Goal: Task Accomplishment & Management: Use online tool/utility

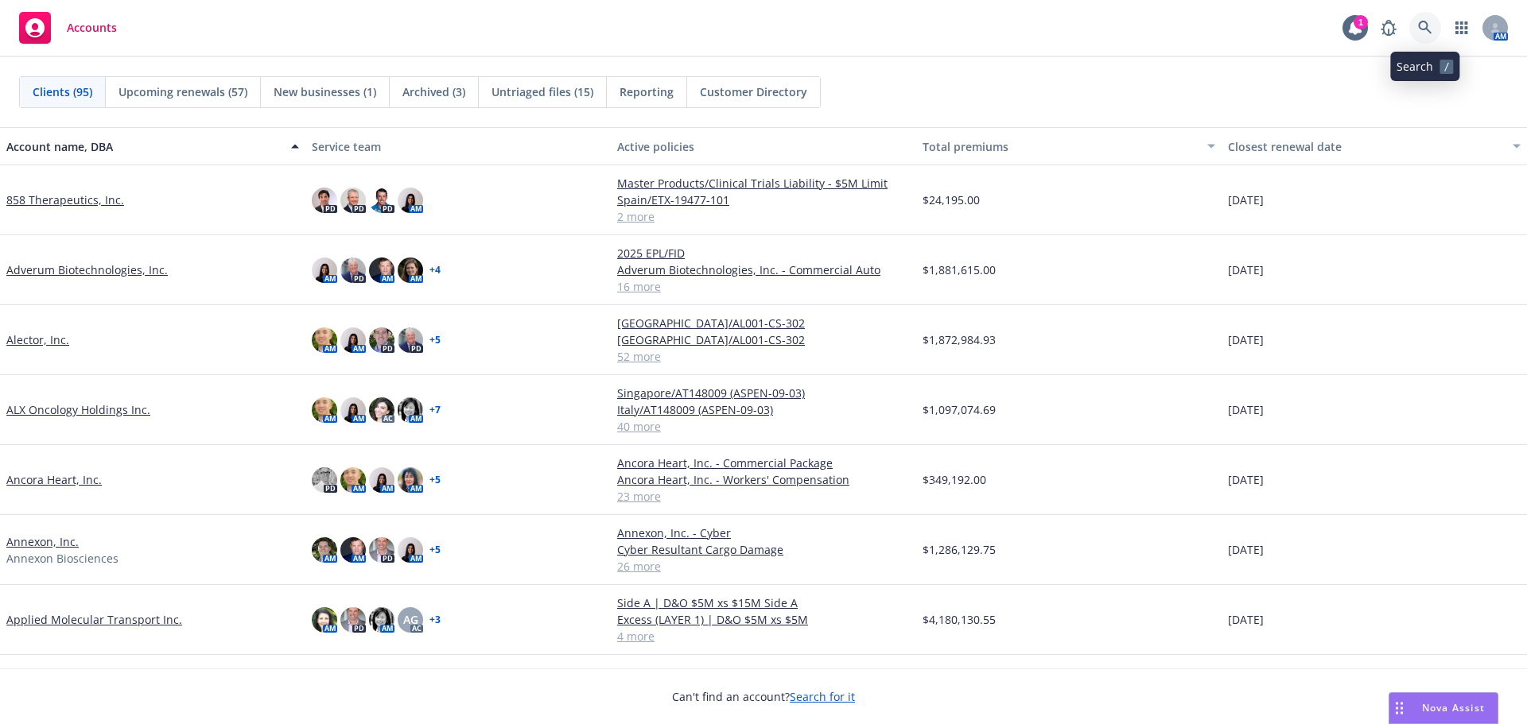
click at [1426, 29] on icon at bounding box center [1425, 28] width 14 height 14
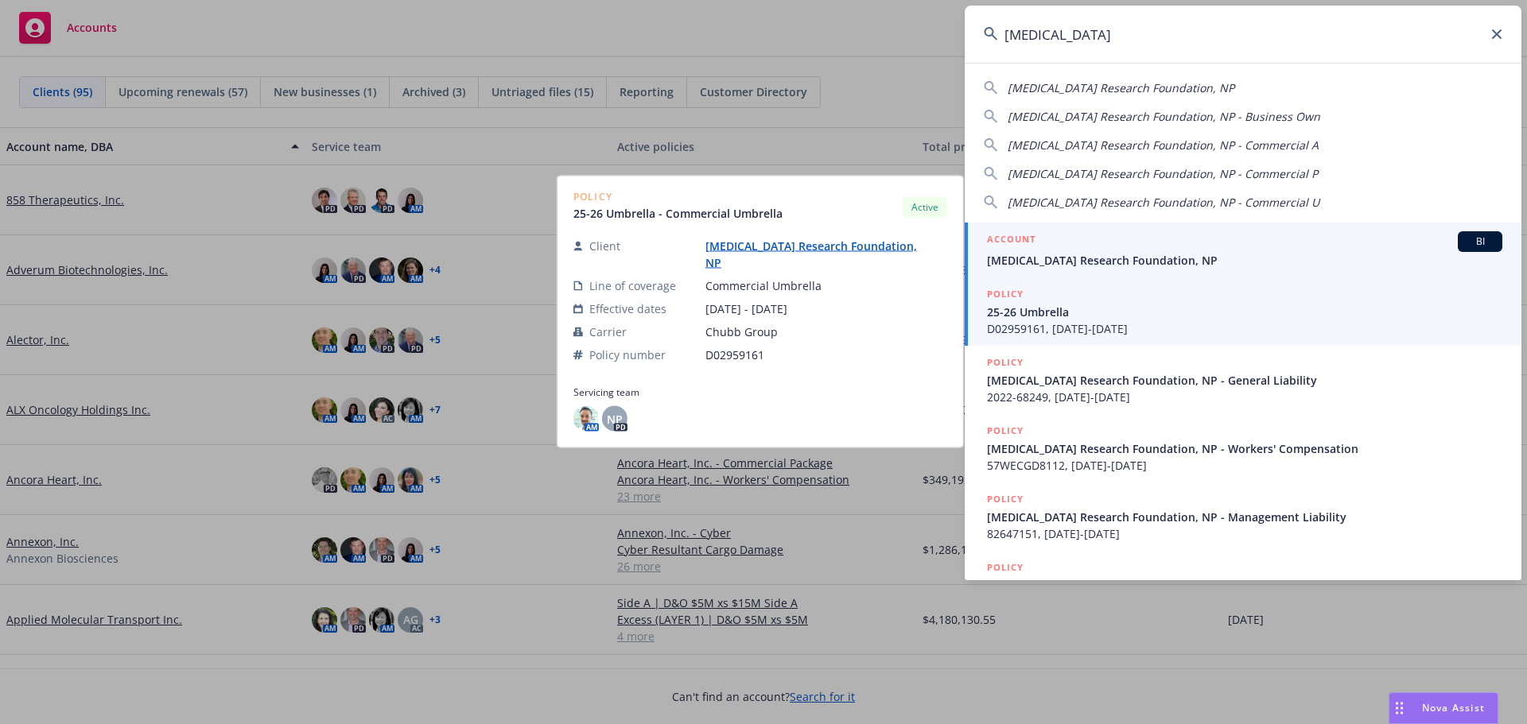
type input "scleroderma"
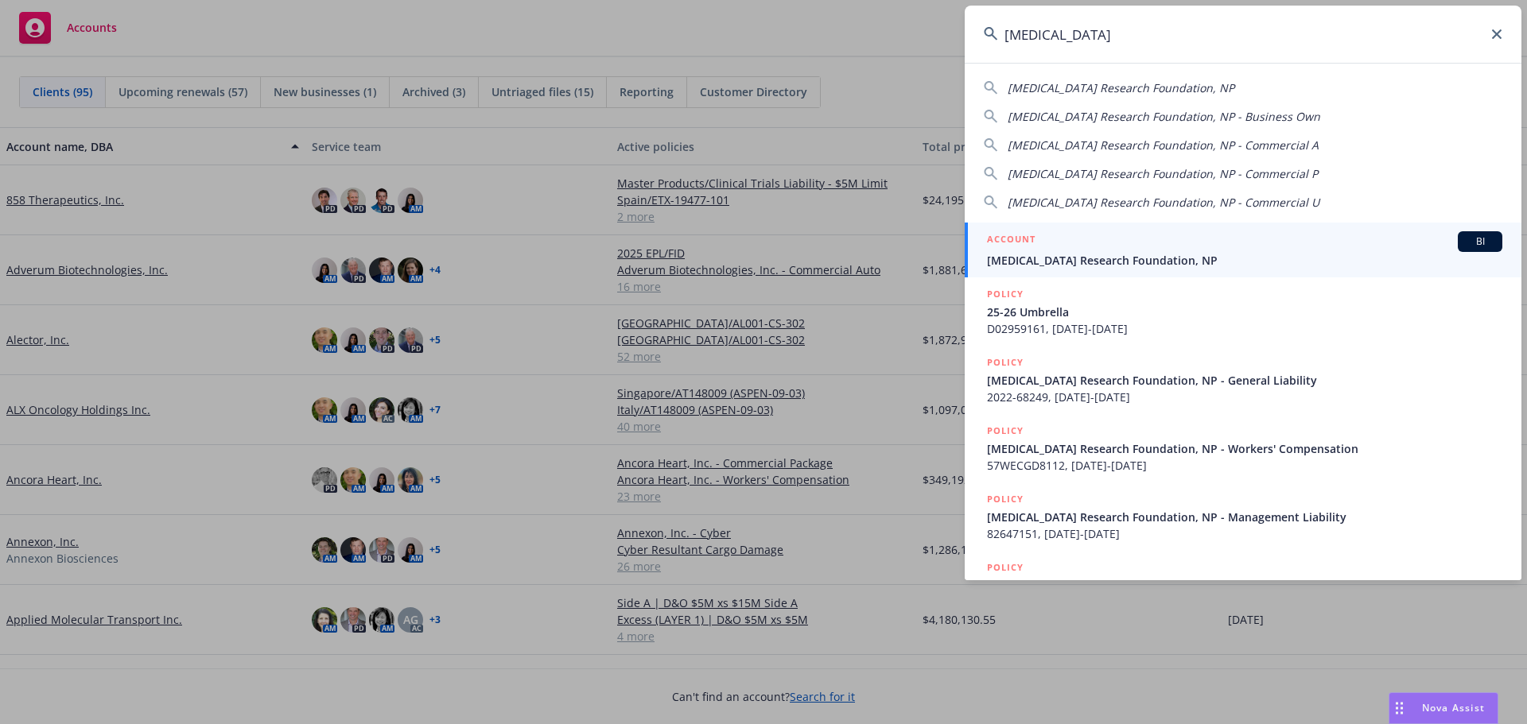
click at [1153, 254] on span "Scleroderma Research Foundation, NP" at bounding box center [1244, 260] width 515 height 17
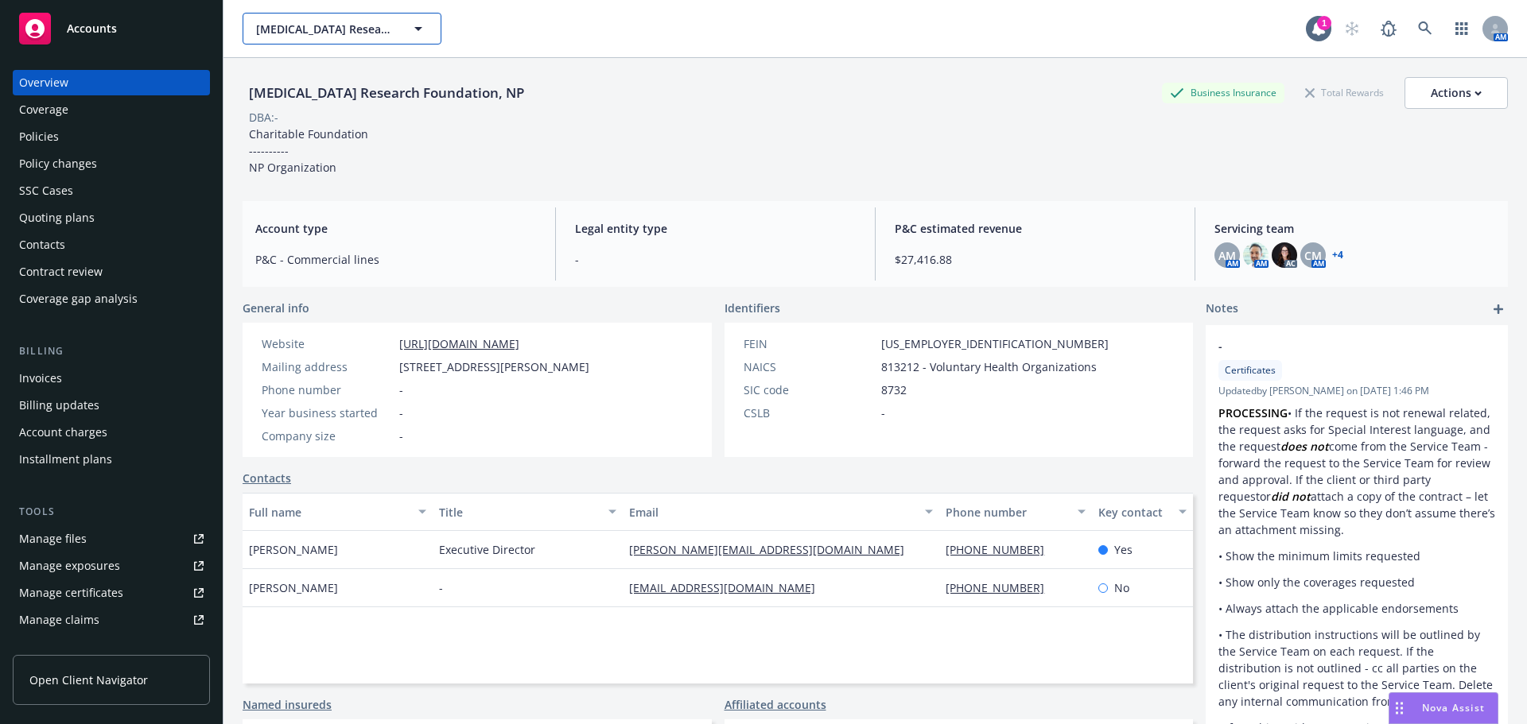
click at [353, 21] on span "Scleroderma Research Foundation, NP" at bounding box center [325, 29] width 138 height 17
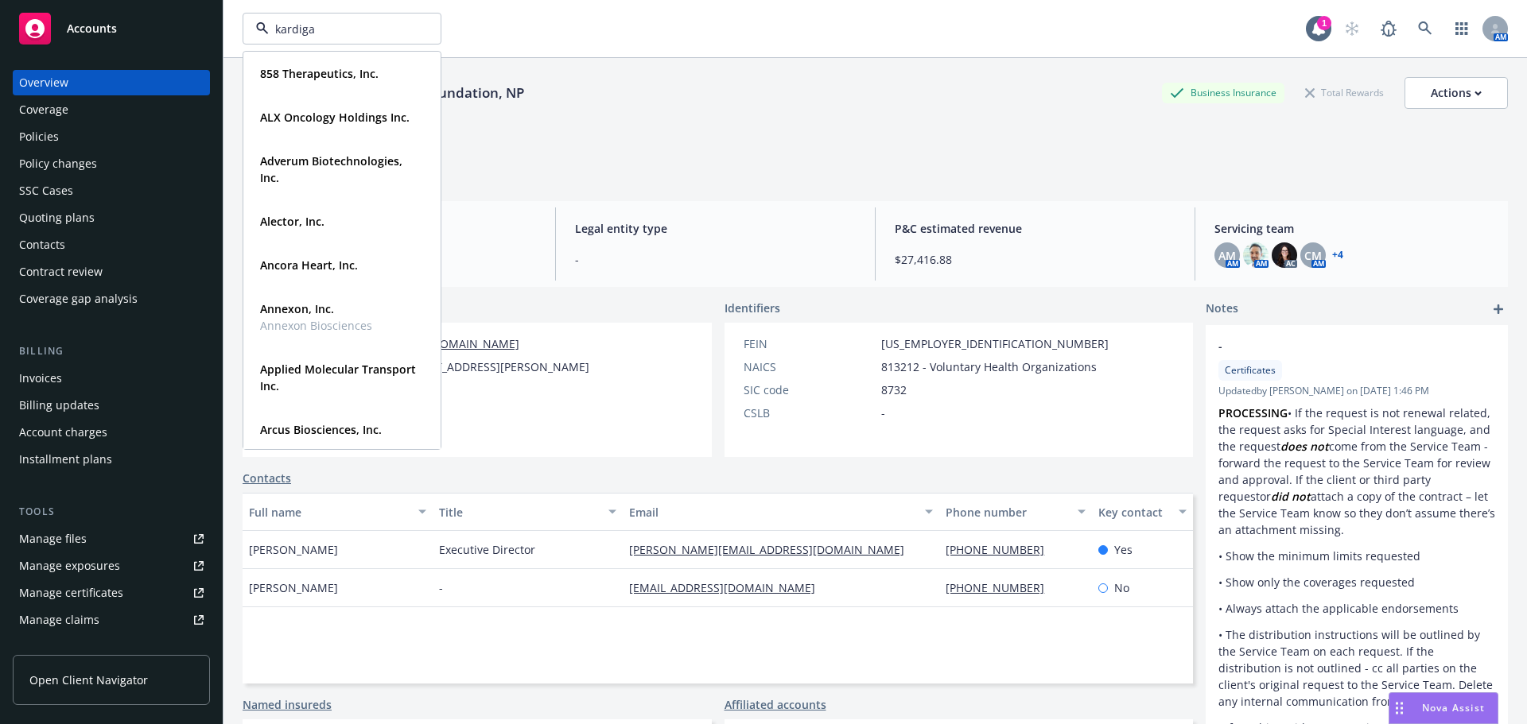
type input "kardigan"
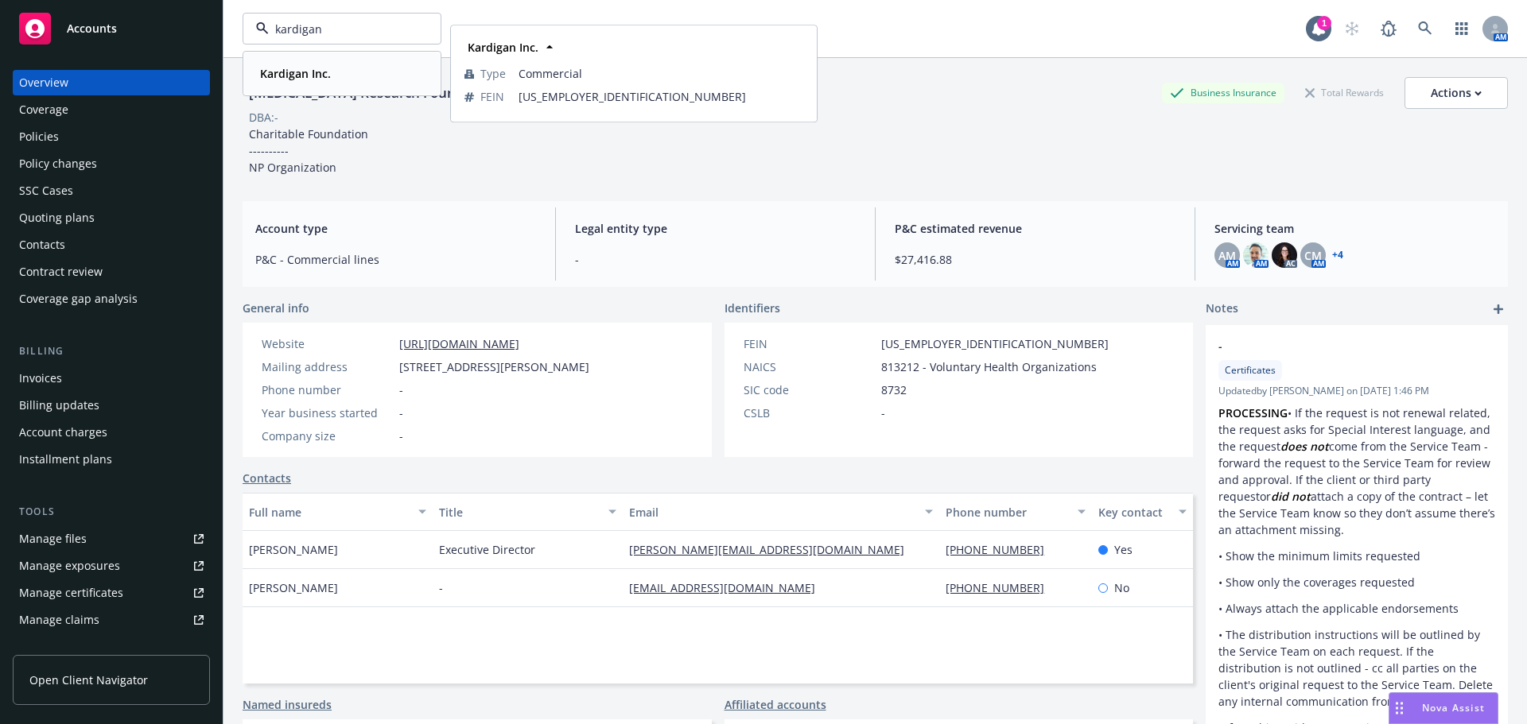
click at [326, 80] on strong "Kardigan Inc." at bounding box center [295, 73] width 71 height 15
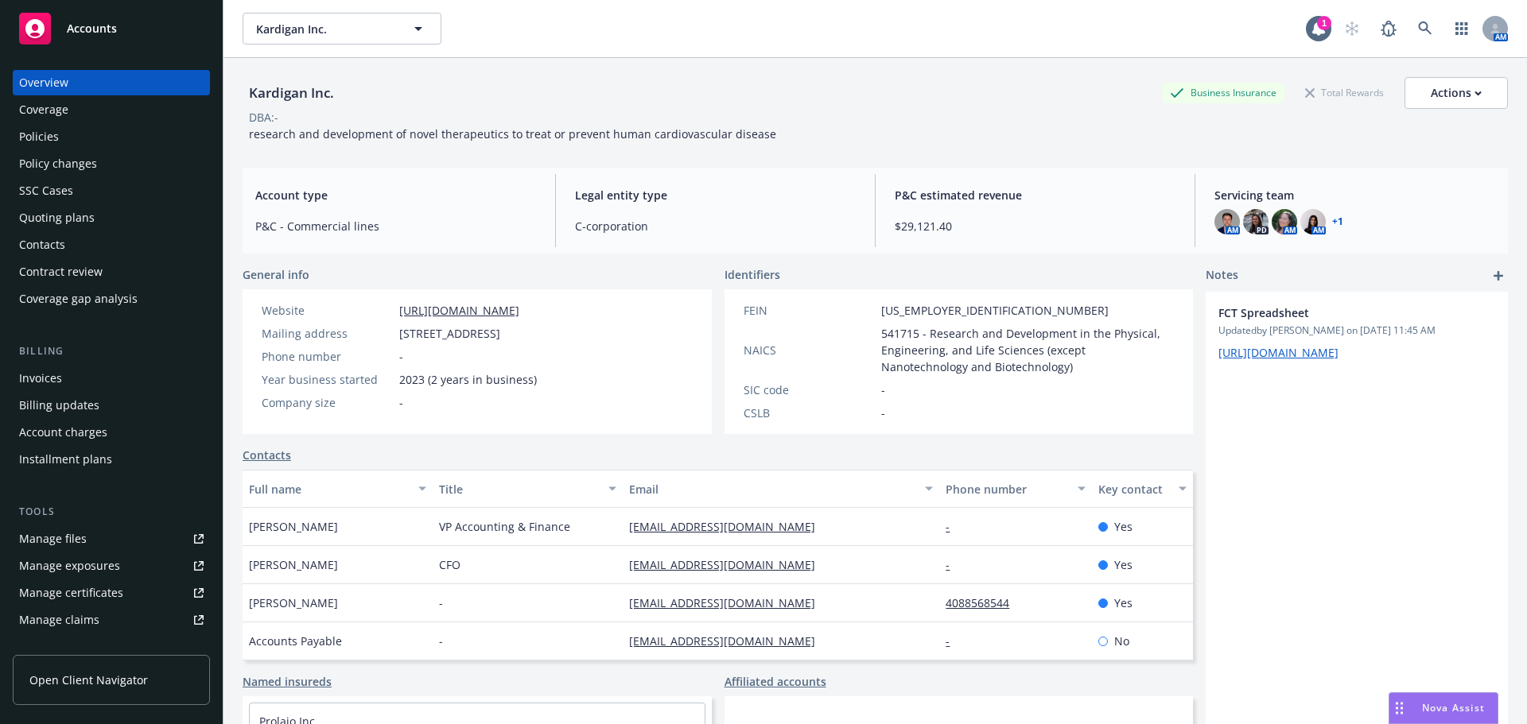
click at [84, 141] on div "Policies" at bounding box center [111, 136] width 184 height 25
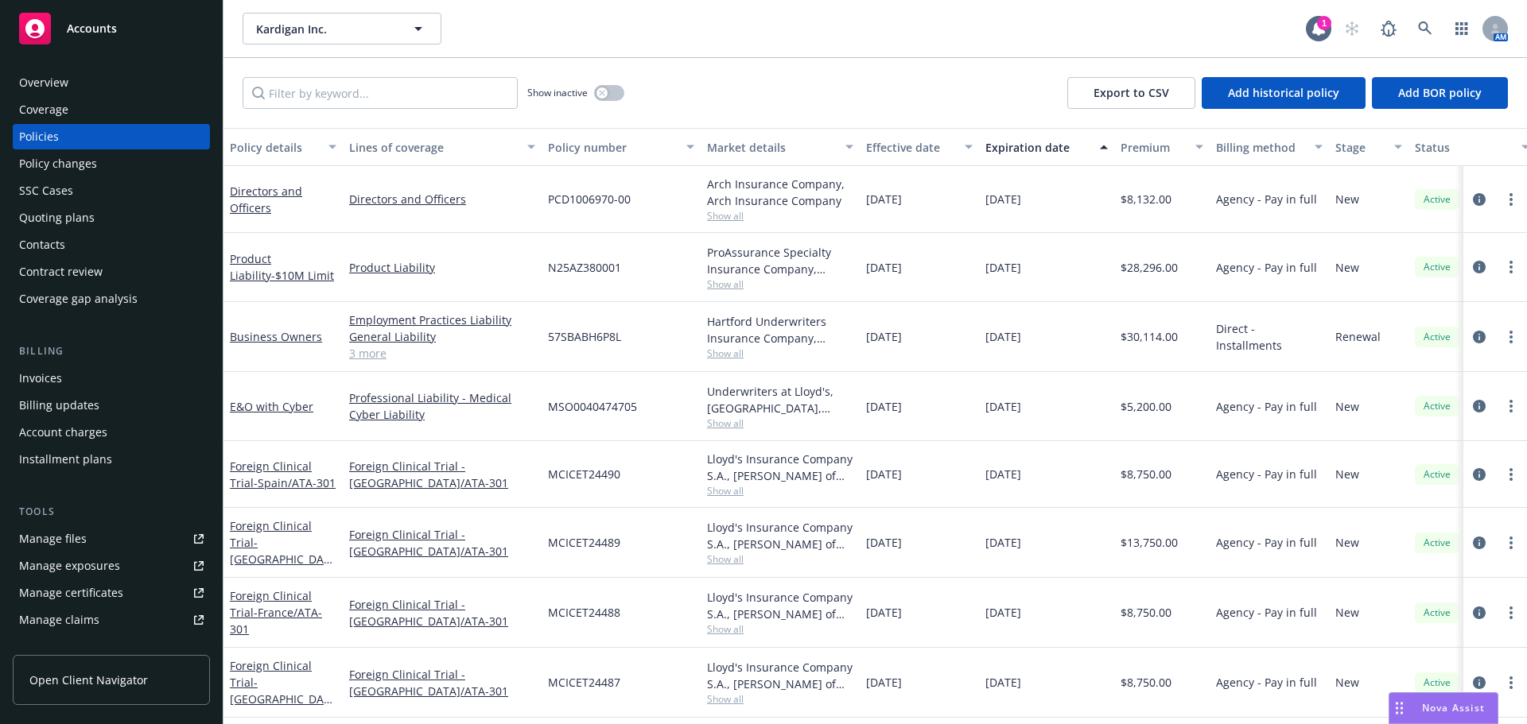
click at [96, 229] on div "Quoting plans" at bounding box center [111, 217] width 184 height 25
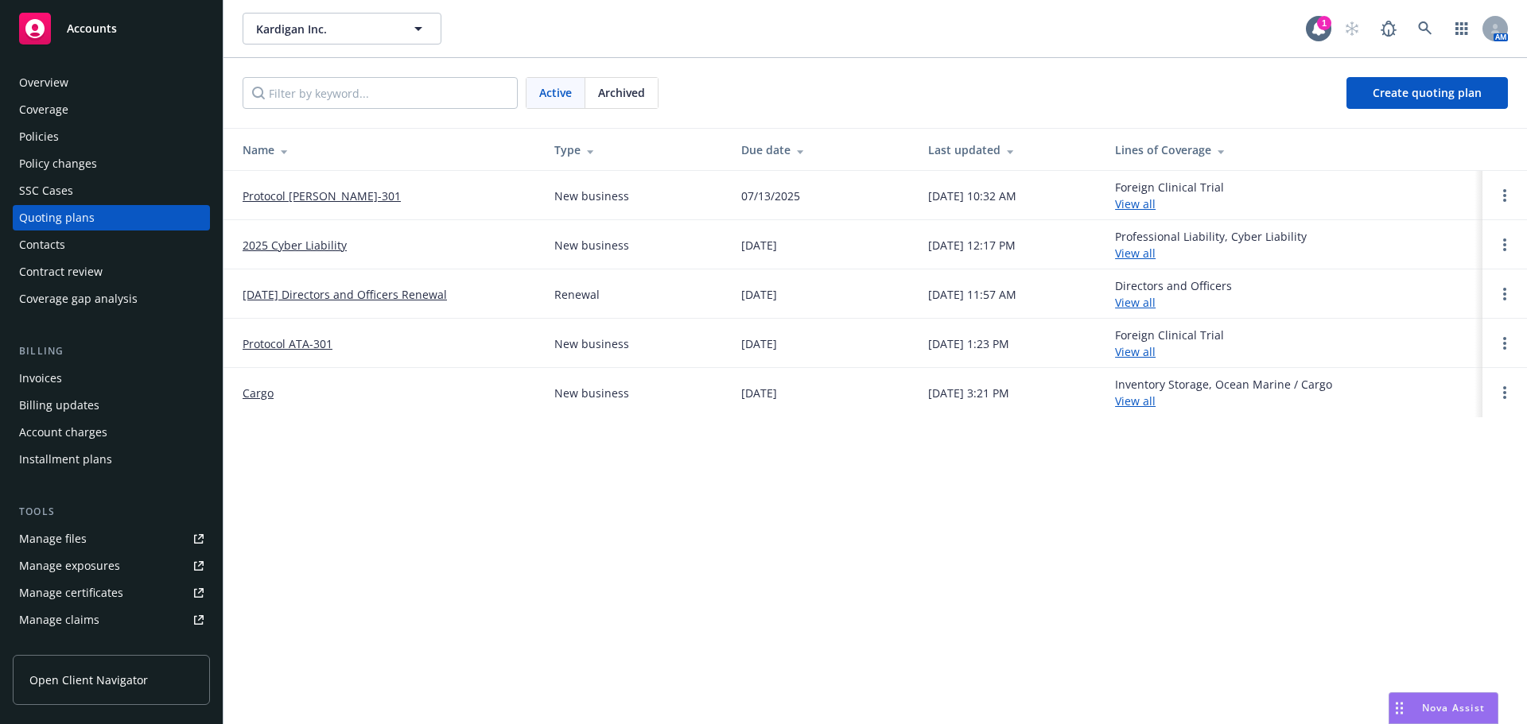
click at [293, 200] on link "Protocol DAN-301" at bounding box center [322, 196] width 158 height 17
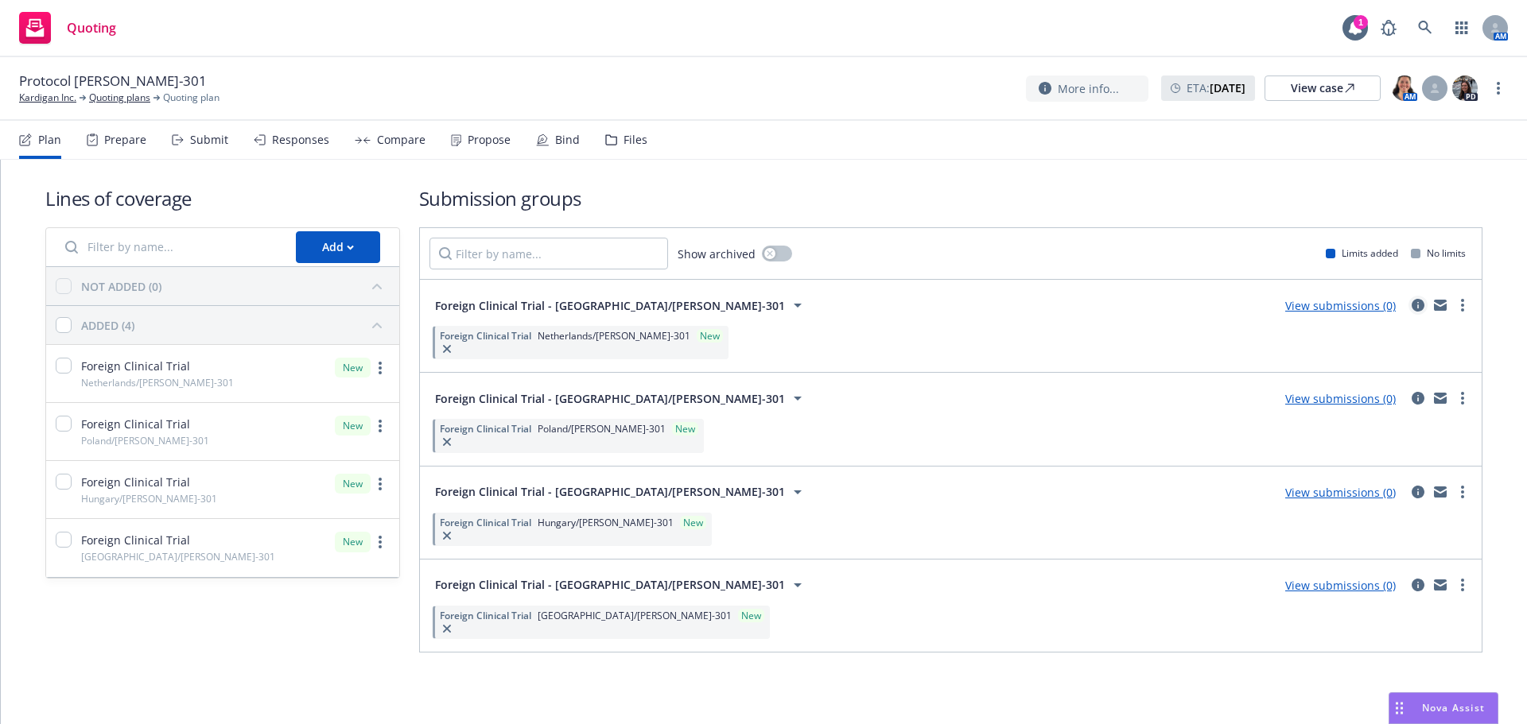
click at [1414, 305] on icon "circleInformation" at bounding box center [1417, 305] width 13 height 13
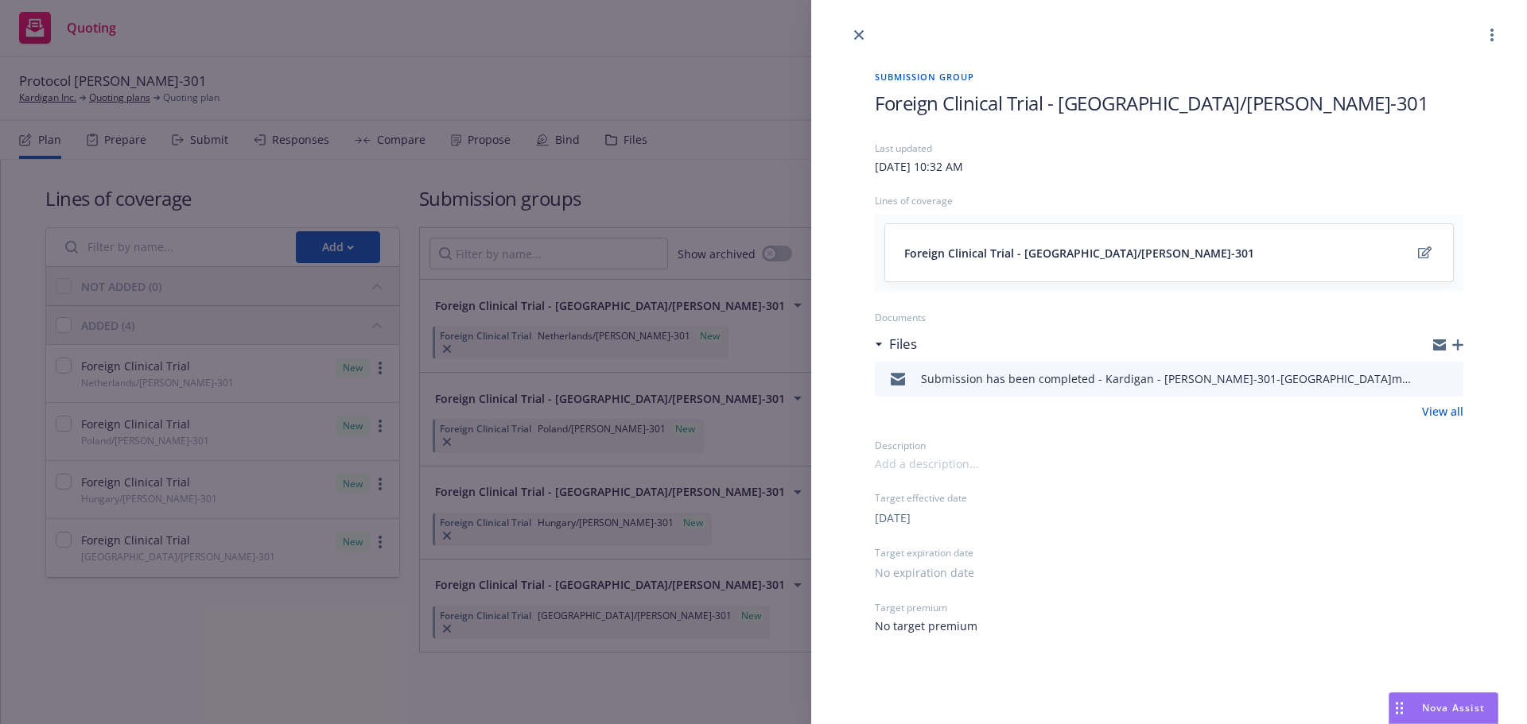
click at [1457, 348] on icon "button" at bounding box center [1457, 345] width 11 height 11
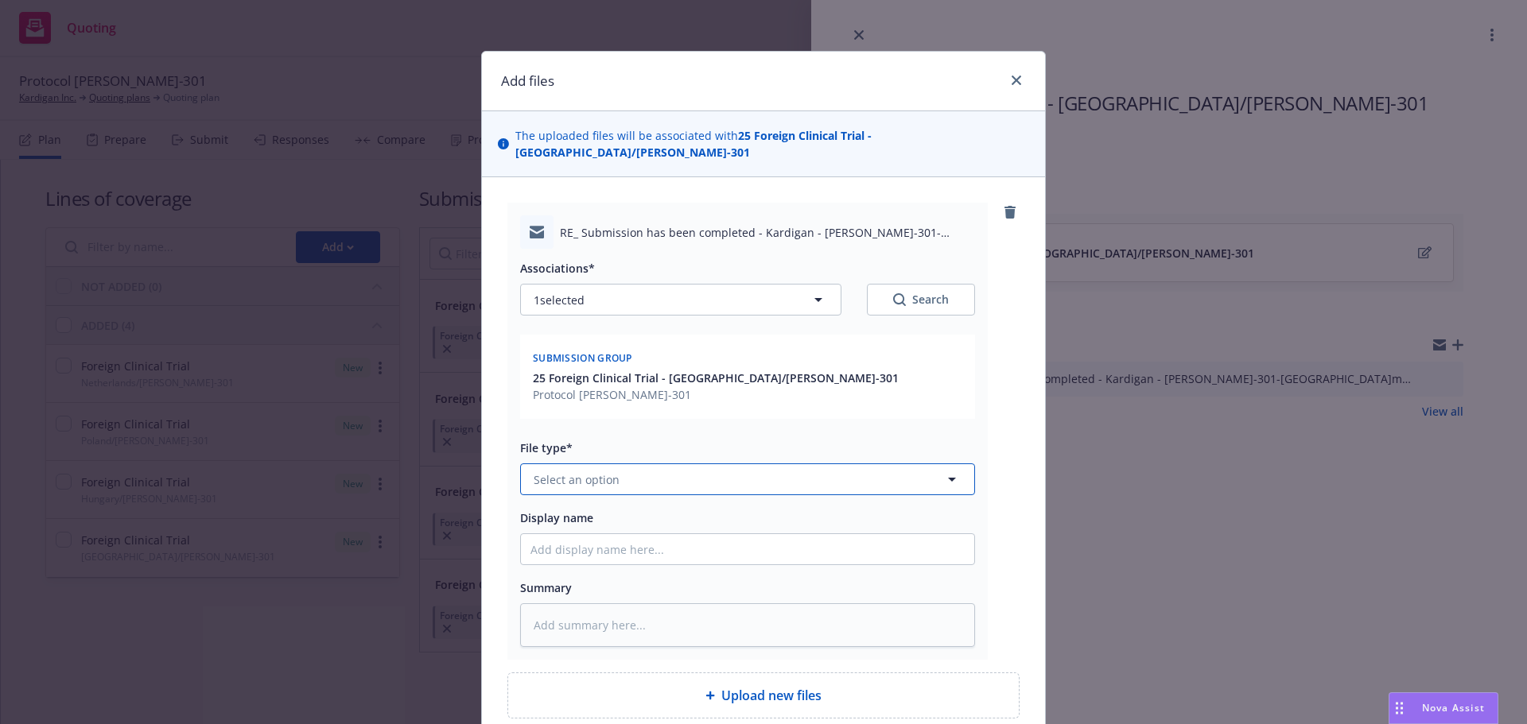
click at [655, 465] on button "Select an option" at bounding box center [747, 480] width 455 height 32
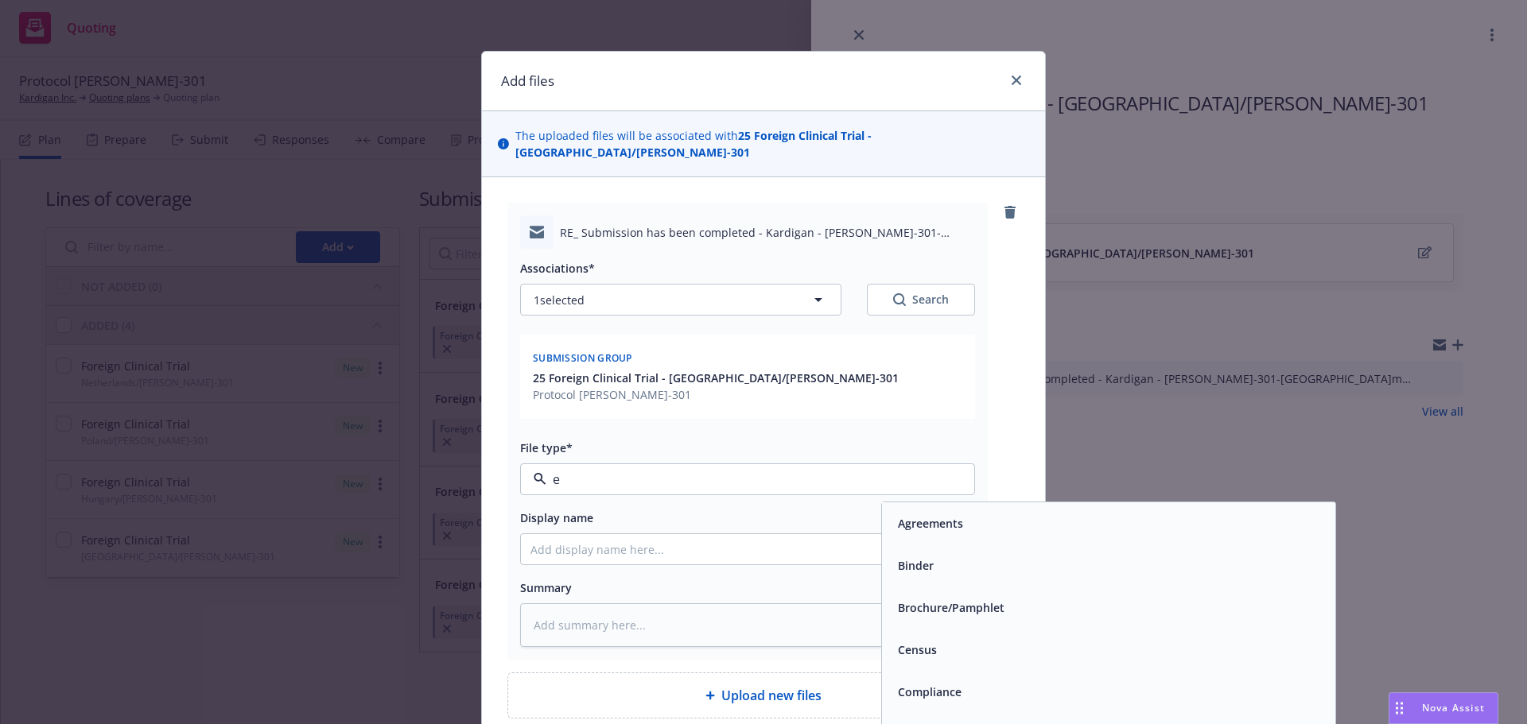
type input "em"
click at [944, 545] on div "Email" at bounding box center [1108, 566] width 453 height 42
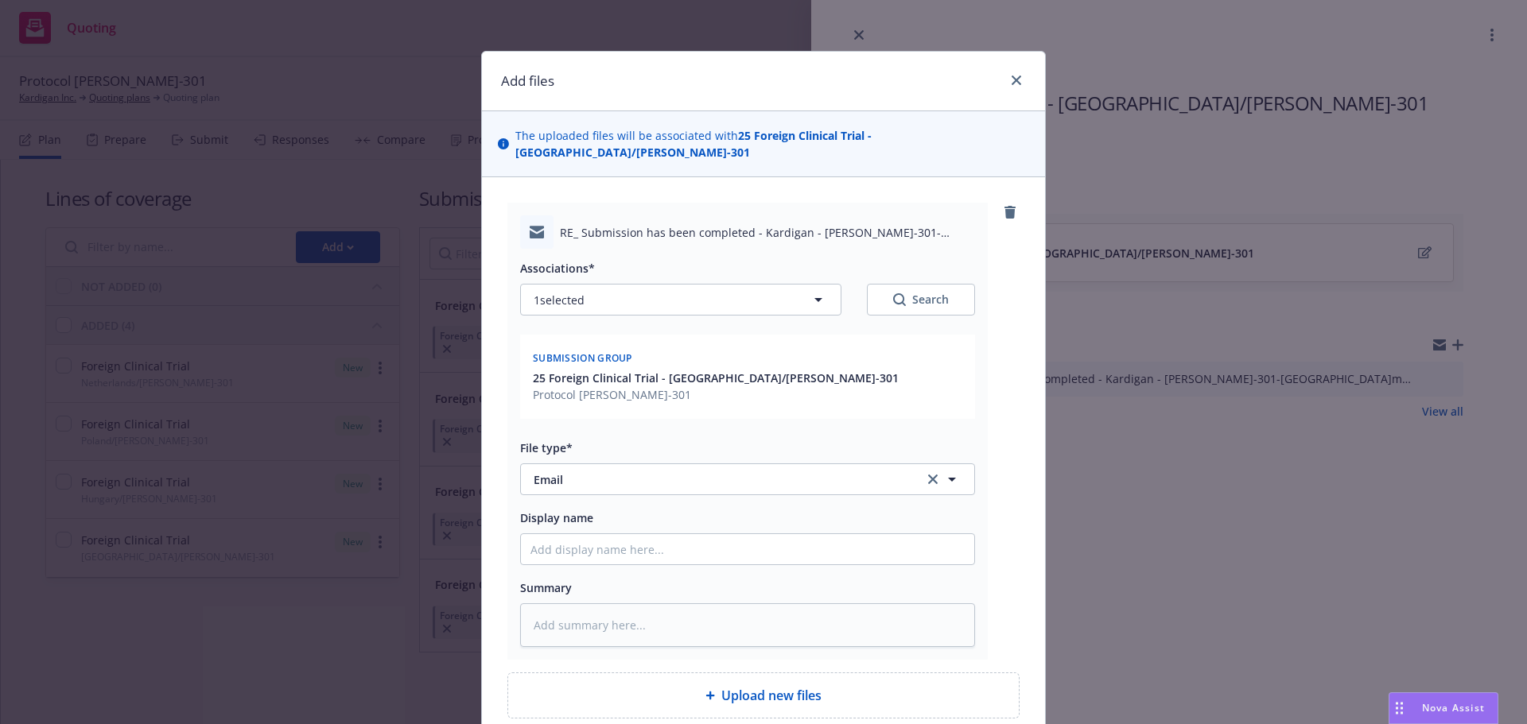
type textarea "x"
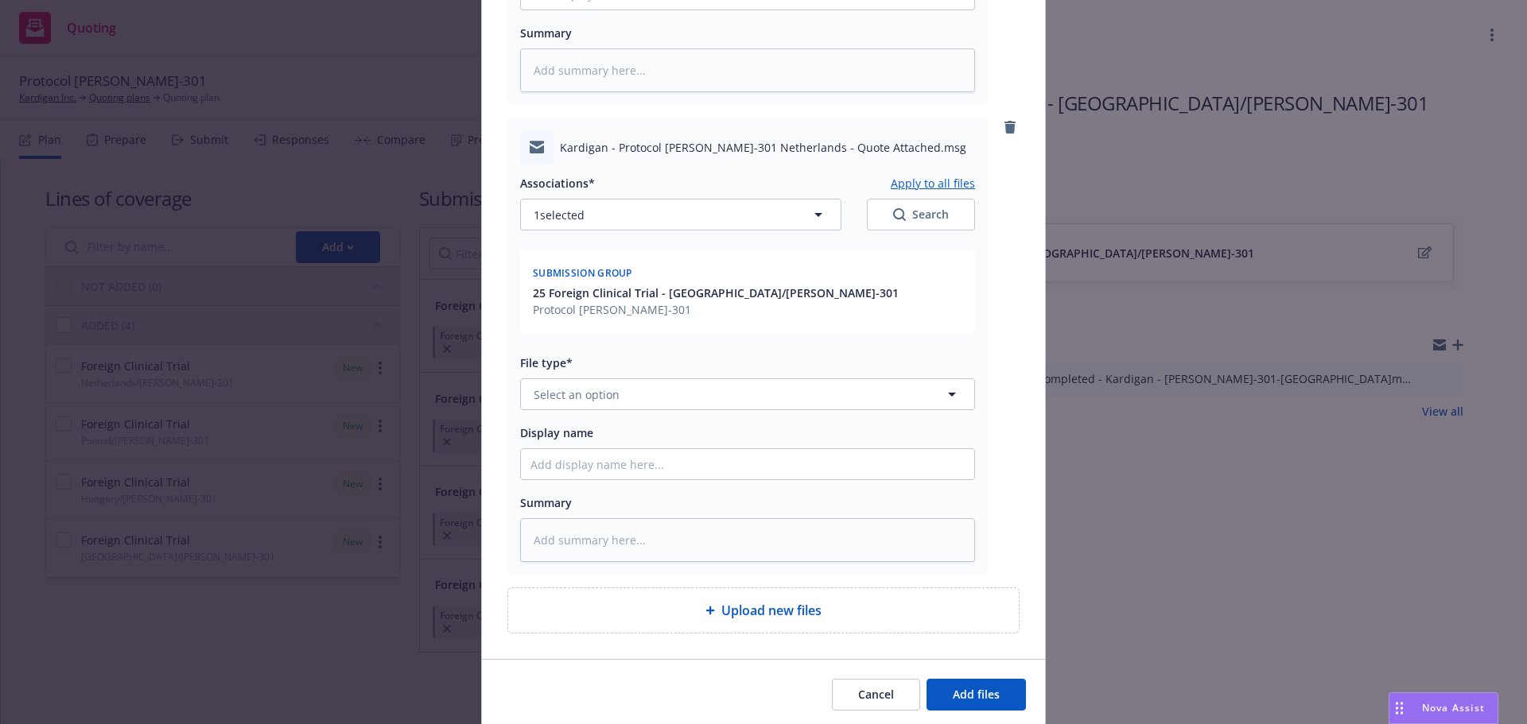
scroll to position [557, 0]
click at [600, 385] on span "Select an option" at bounding box center [577, 393] width 86 height 17
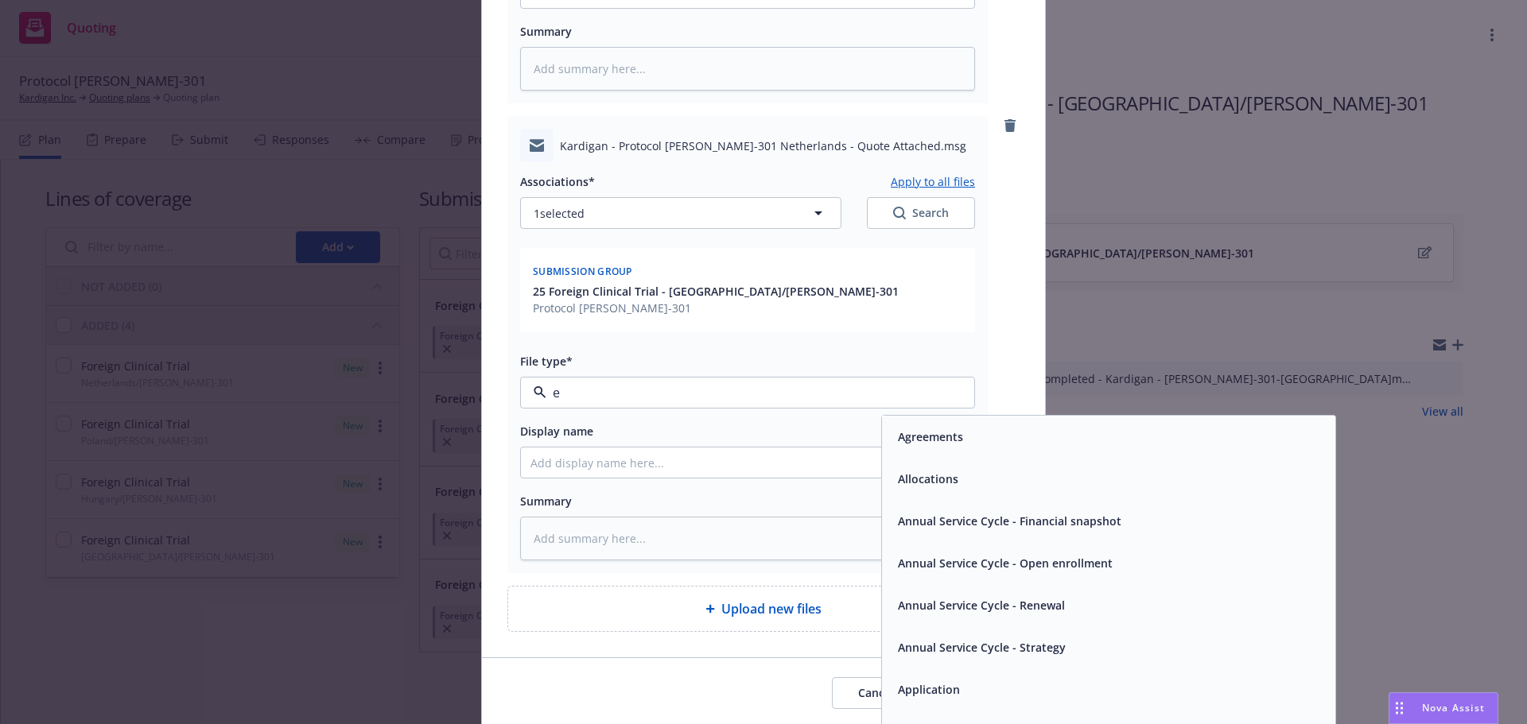
type input "em"
click at [986, 468] on div "Email" at bounding box center [1108, 479] width 434 height 23
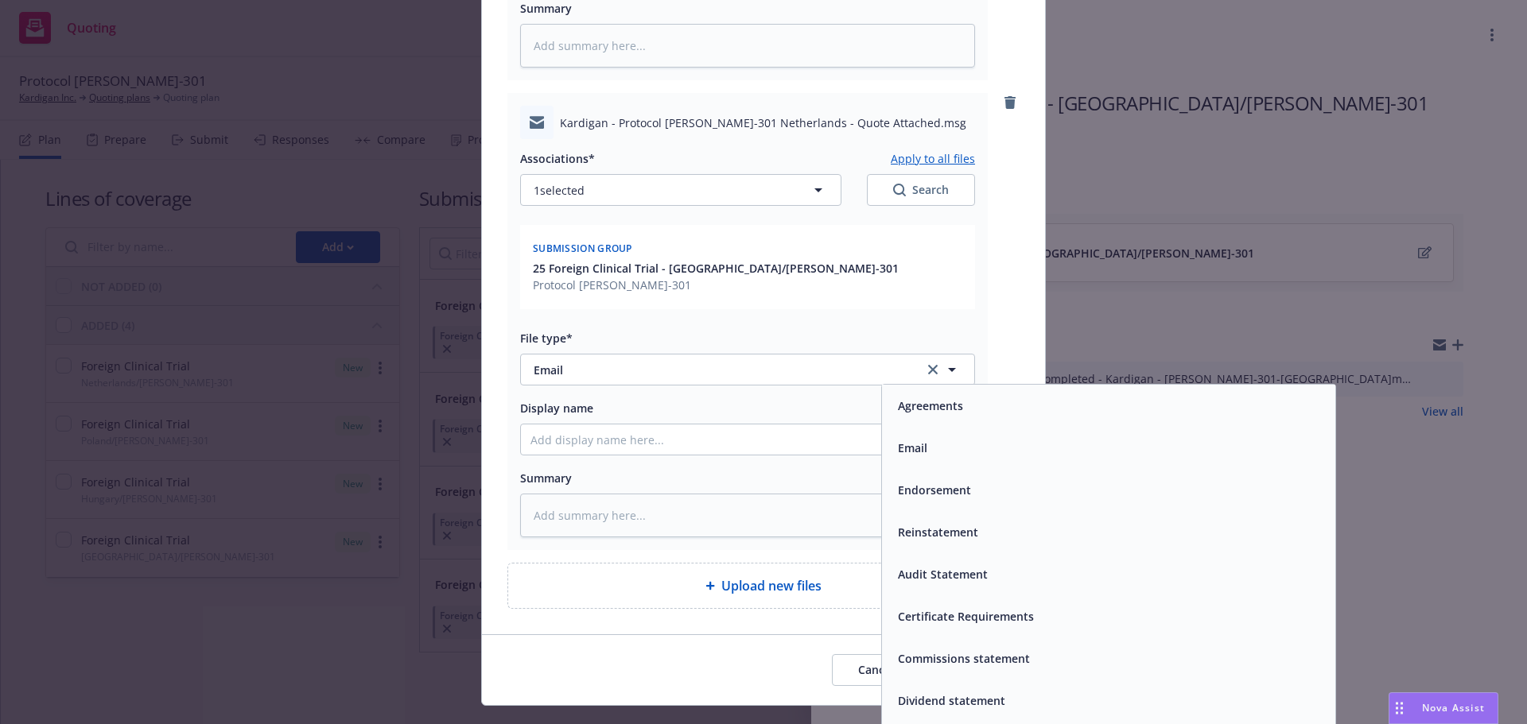
scroll to position [596, 0]
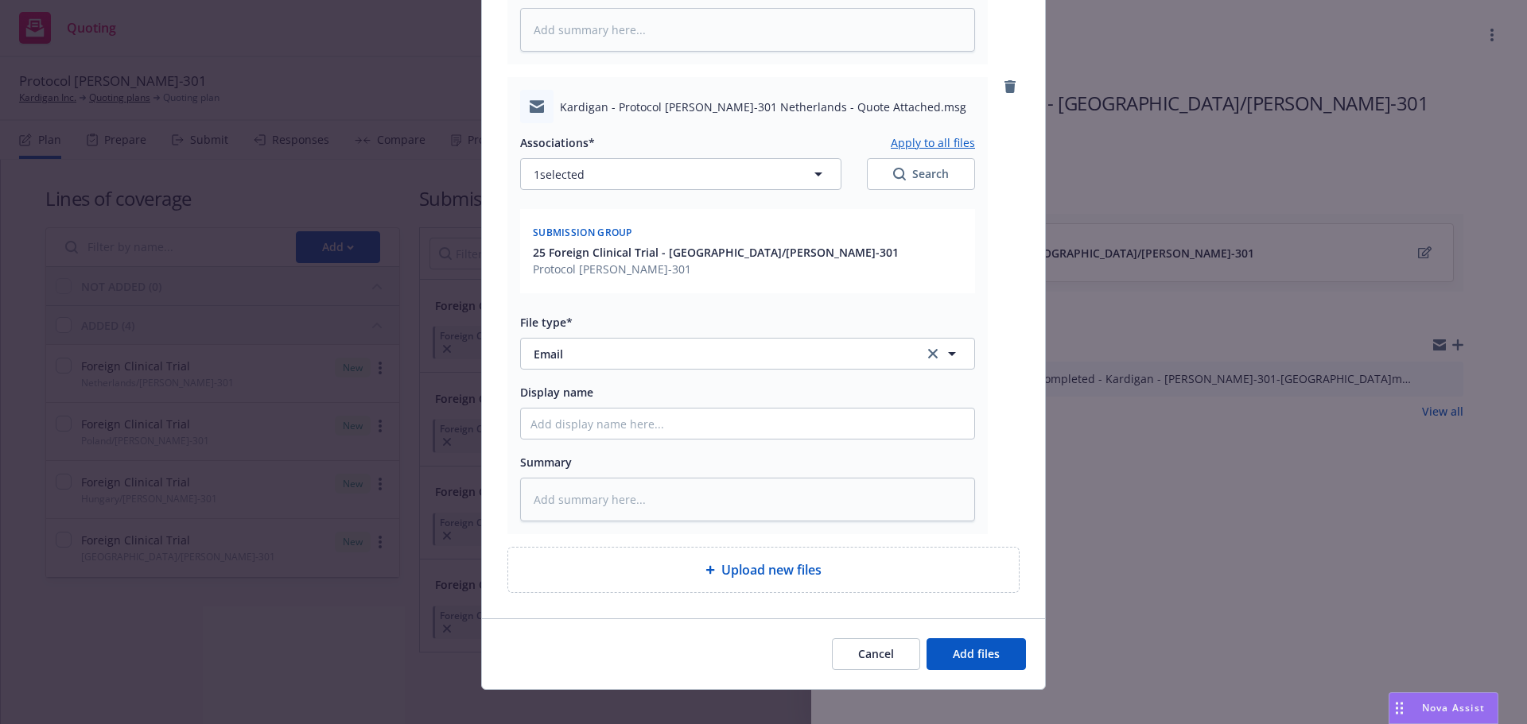
type textarea "x"
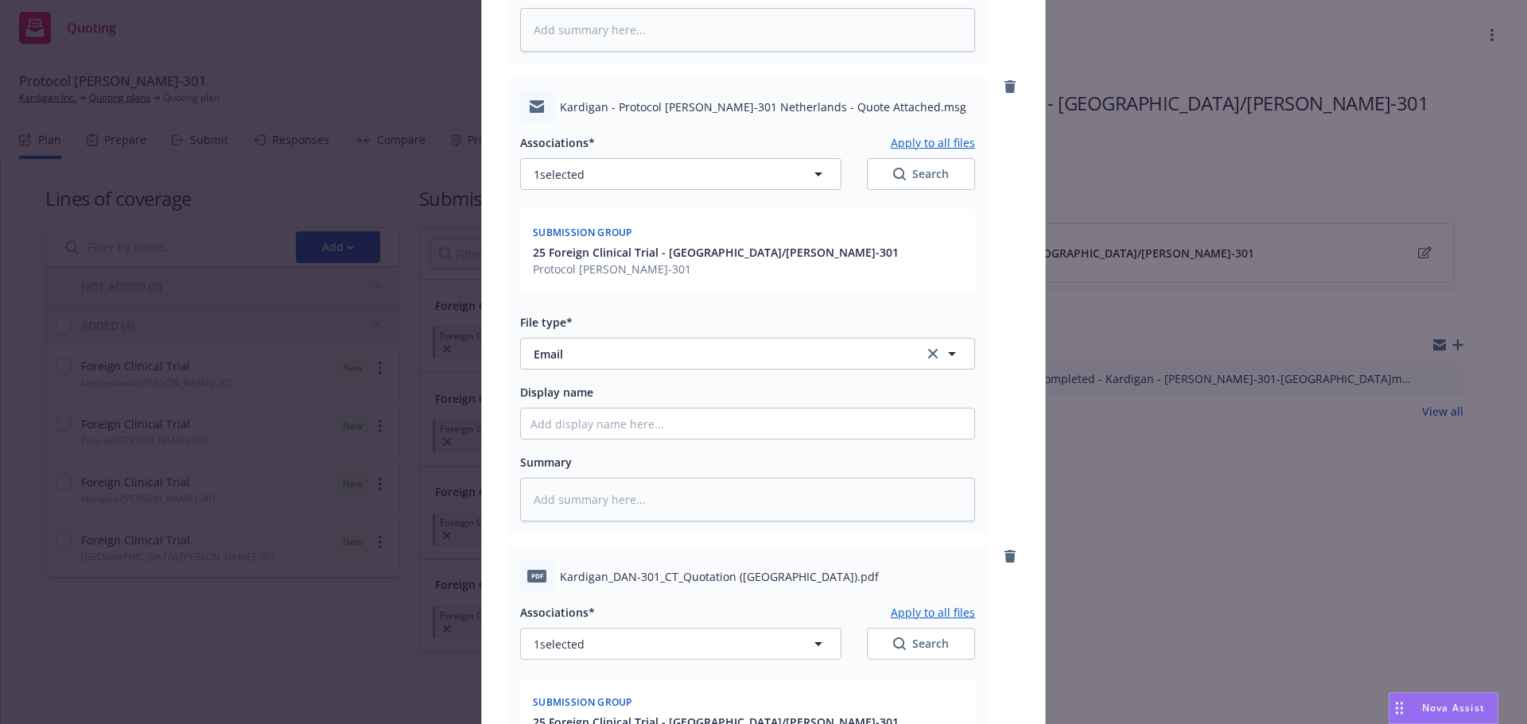
scroll to position [993, 0]
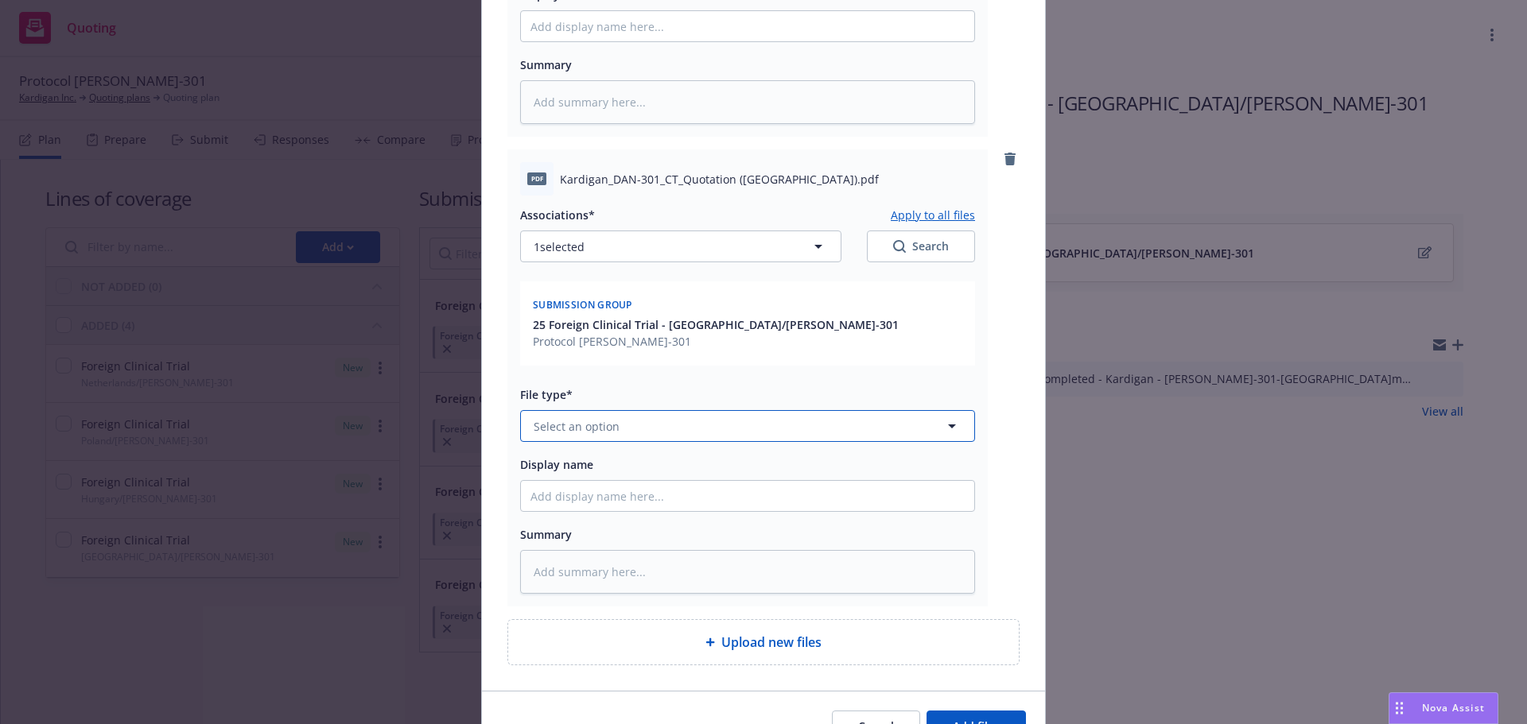
click at [603, 418] on span "Select an option" at bounding box center [577, 426] width 86 height 17
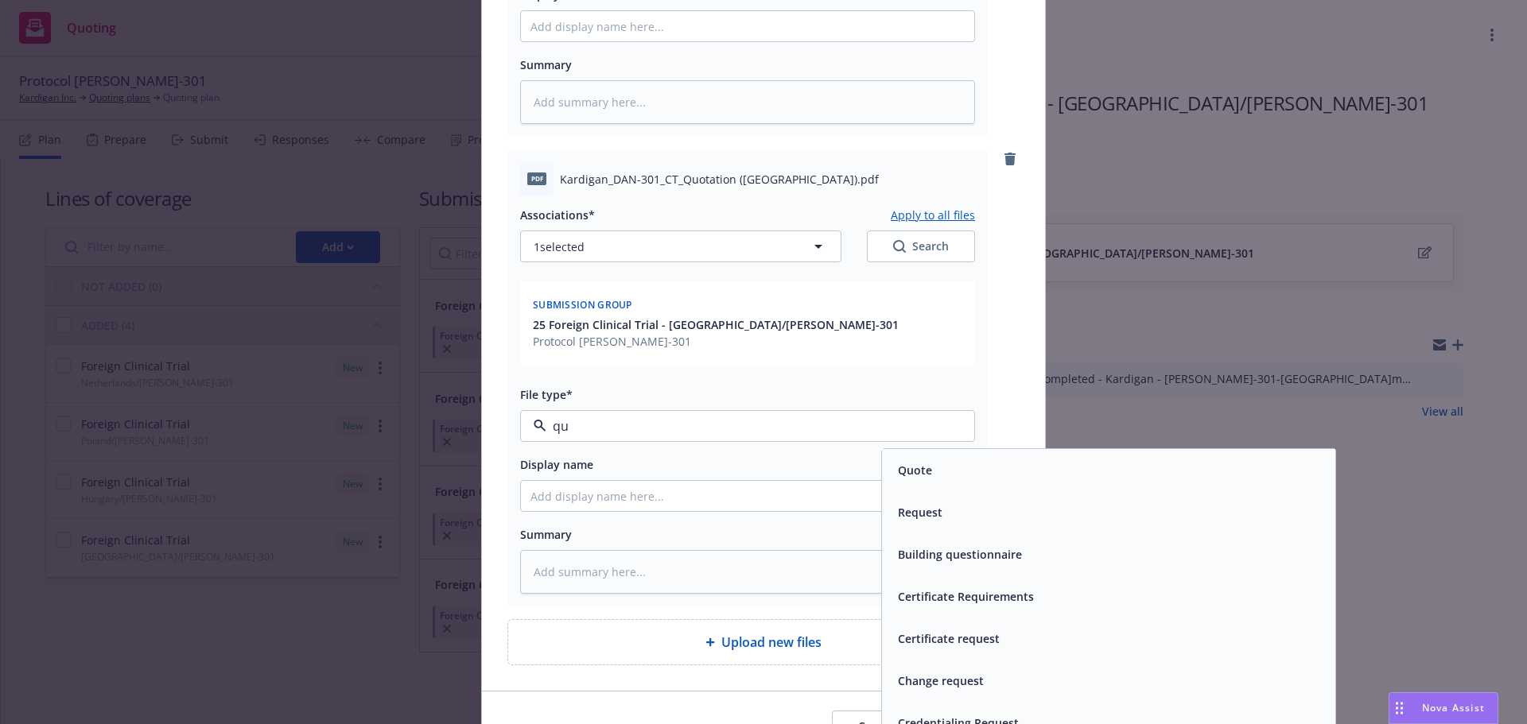
type input "quo"
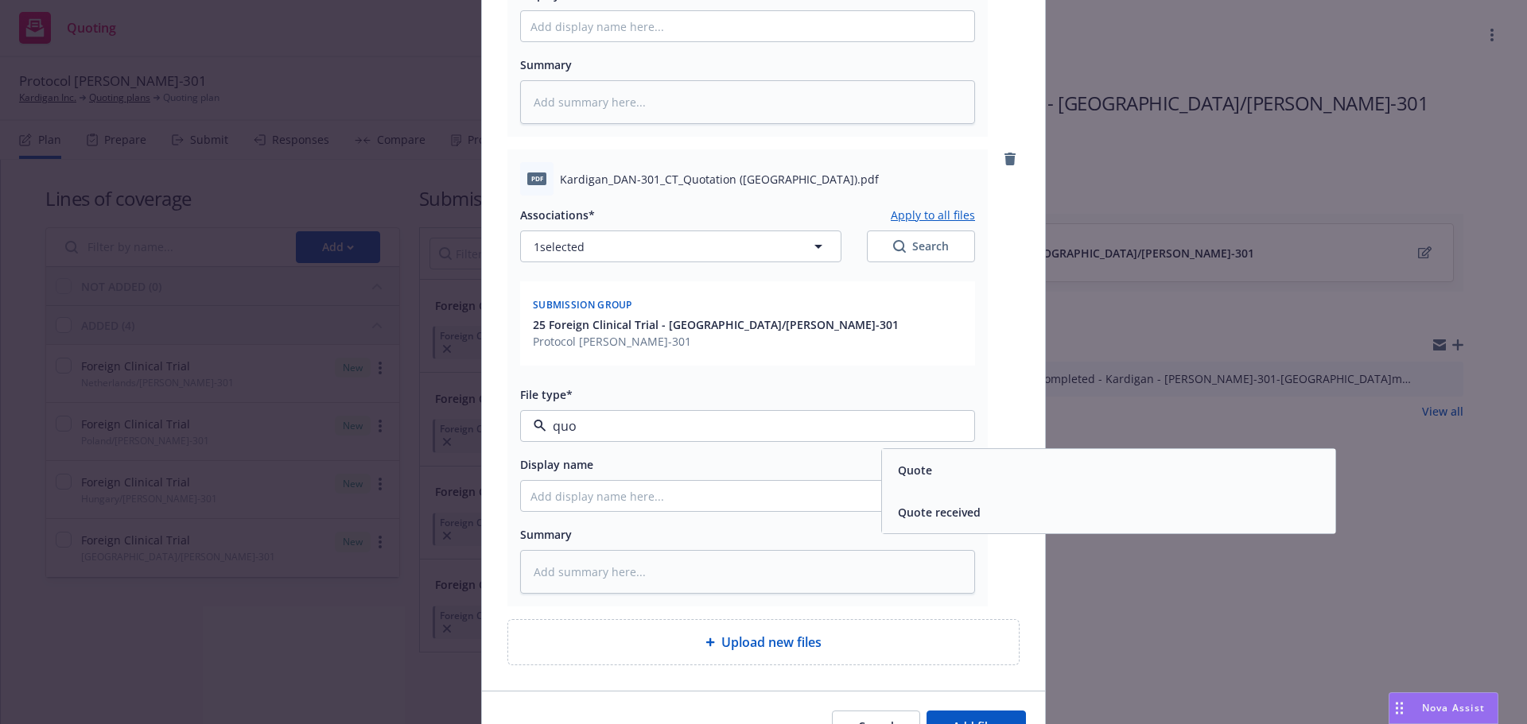
click at [918, 462] on span "Quote" at bounding box center [915, 470] width 34 height 17
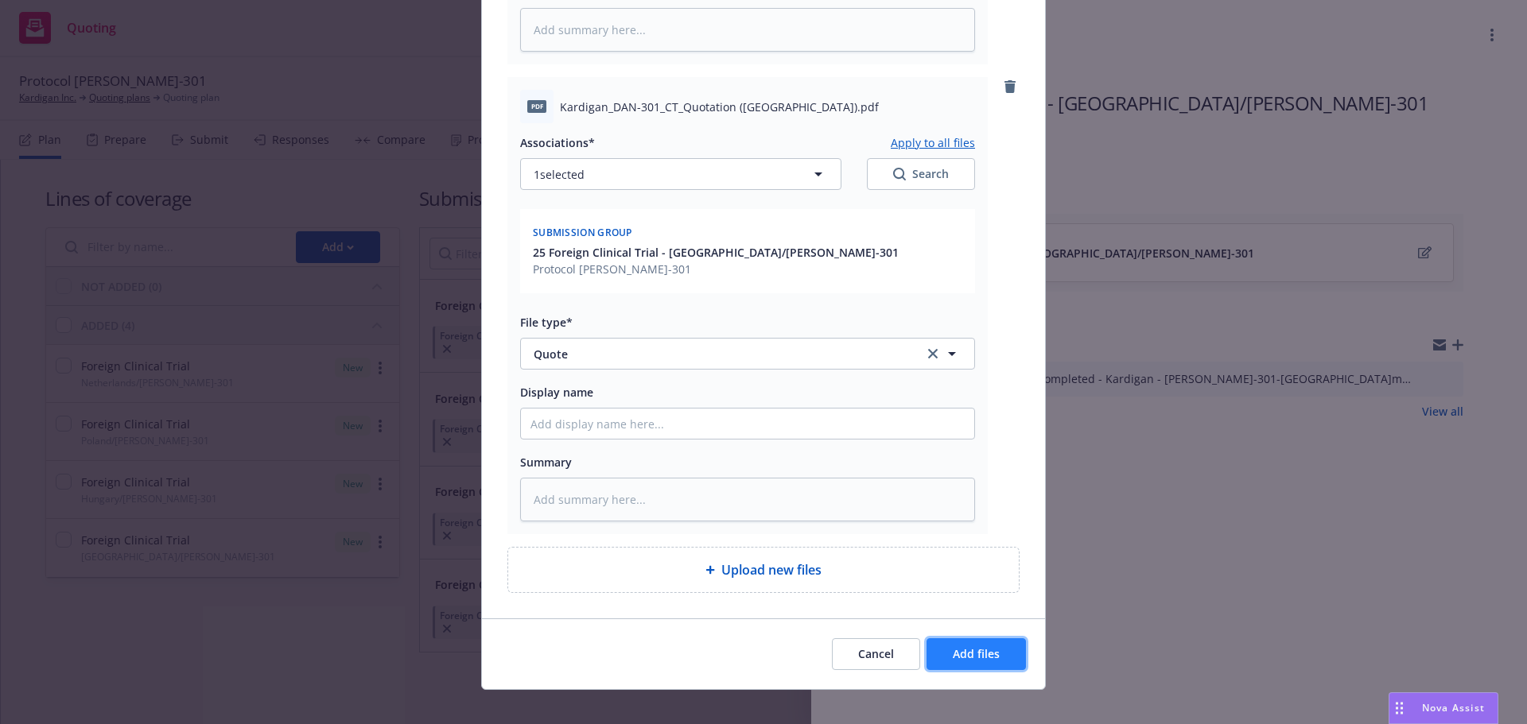
click at [987, 646] on span "Add files" at bounding box center [976, 653] width 47 height 15
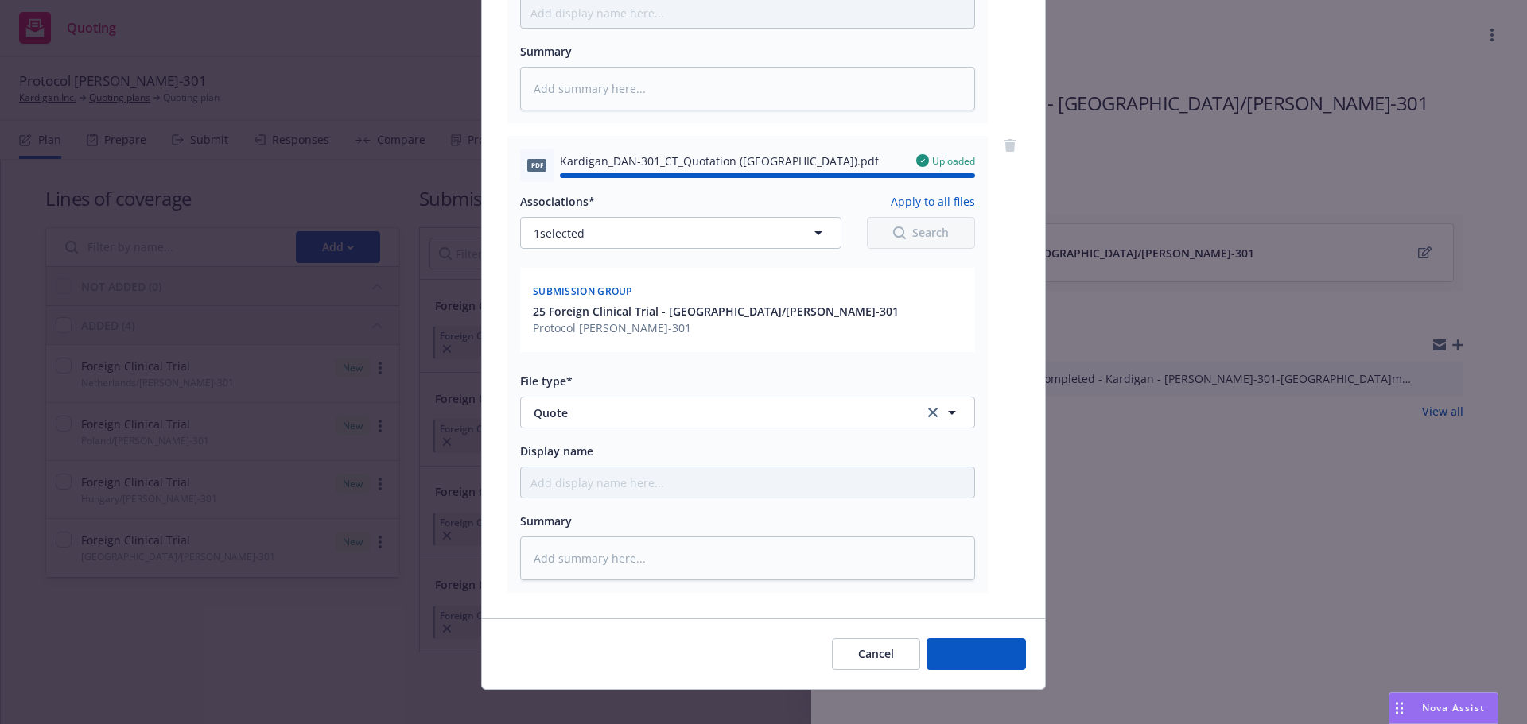
type textarea "x"
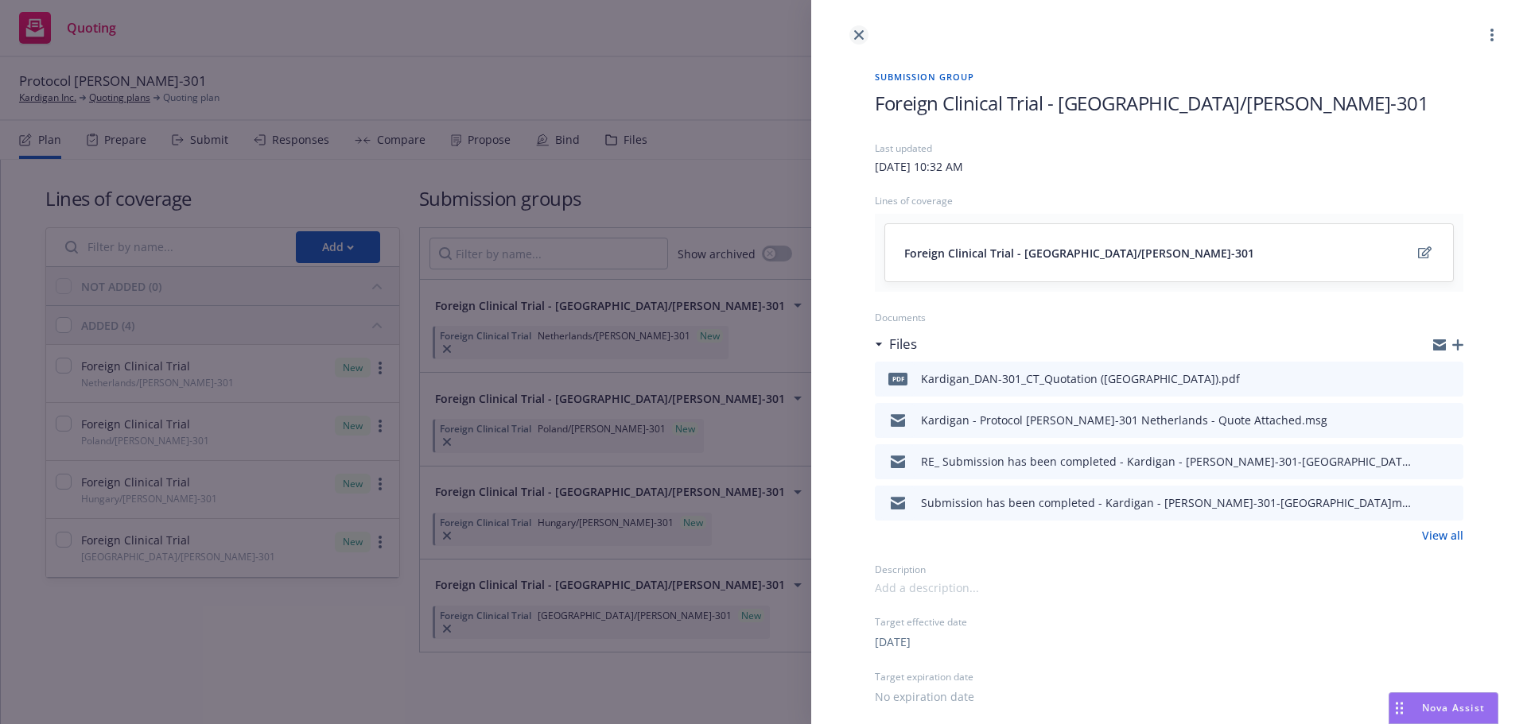
click at [860, 36] on icon "close" at bounding box center [859, 35] width 10 height 10
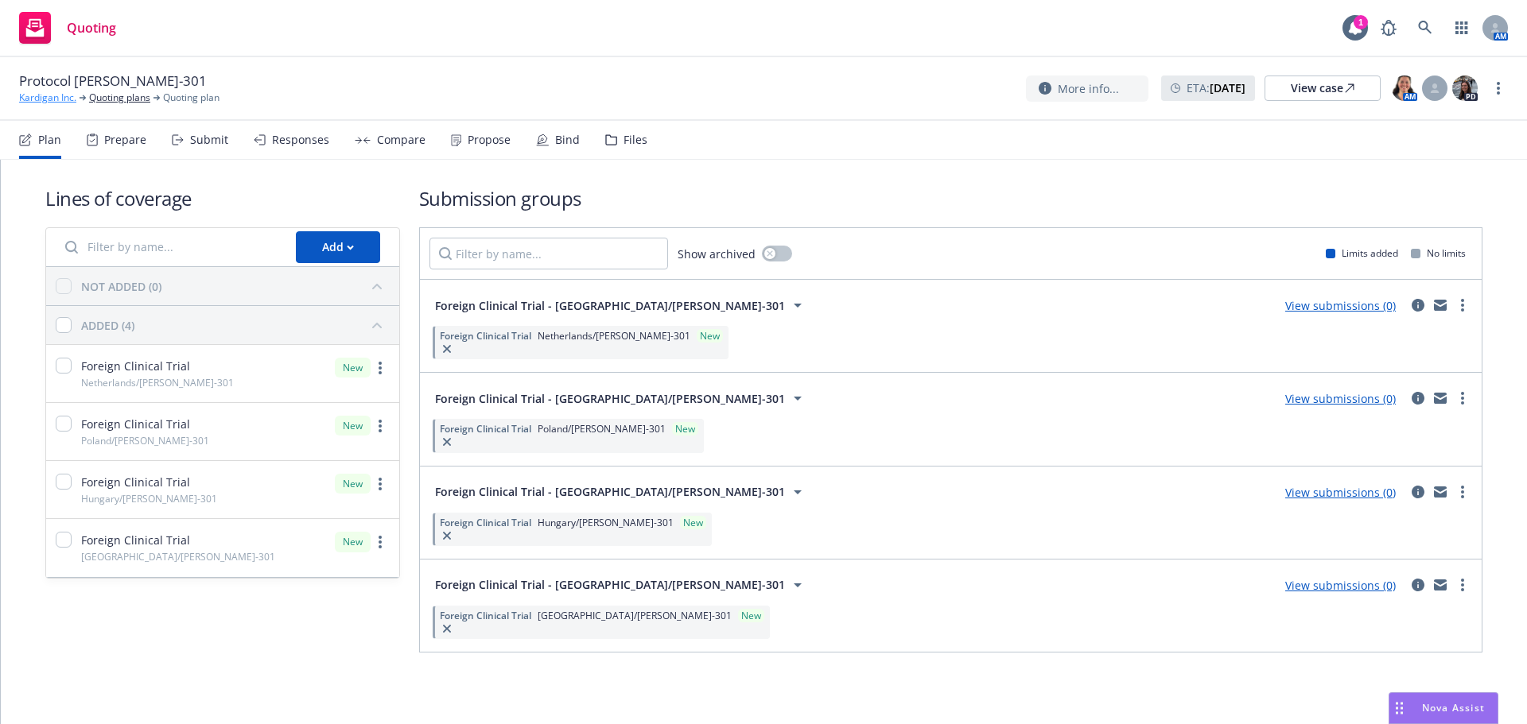
click at [38, 99] on link "Kardigan Inc." at bounding box center [47, 98] width 57 height 14
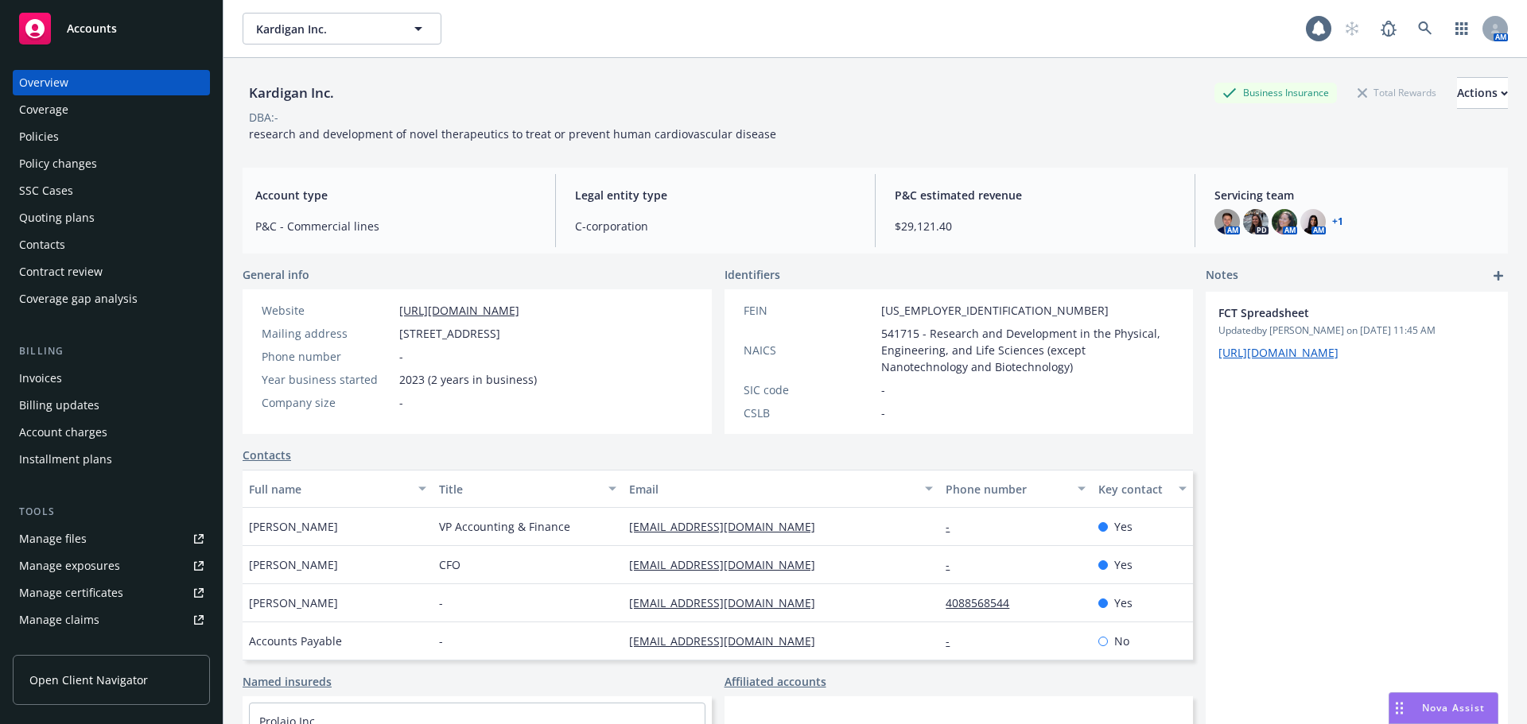
click at [88, 31] on span "Accounts" at bounding box center [92, 28] width 50 height 13
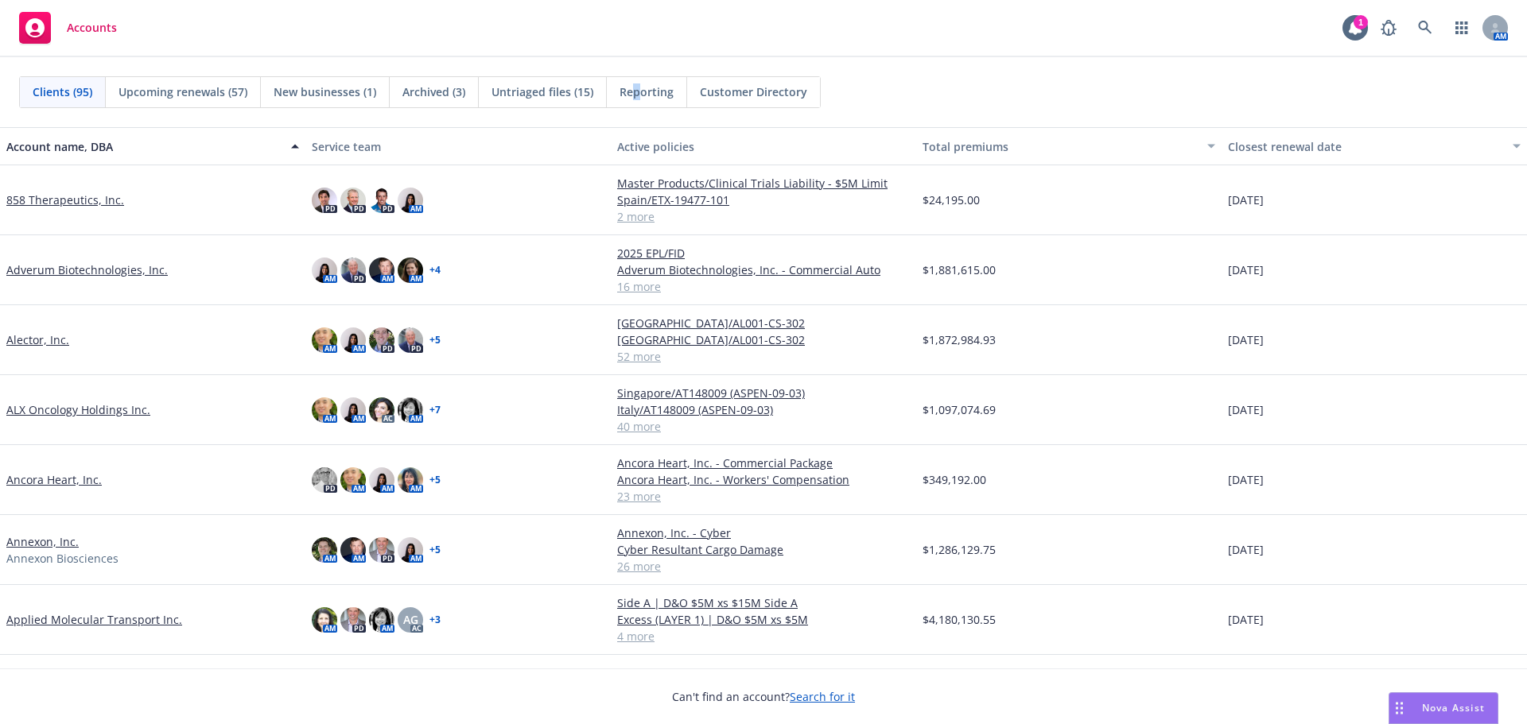
click at [636, 93] on span "Reporting" at bounding box center [646, 91] width 54 height 17
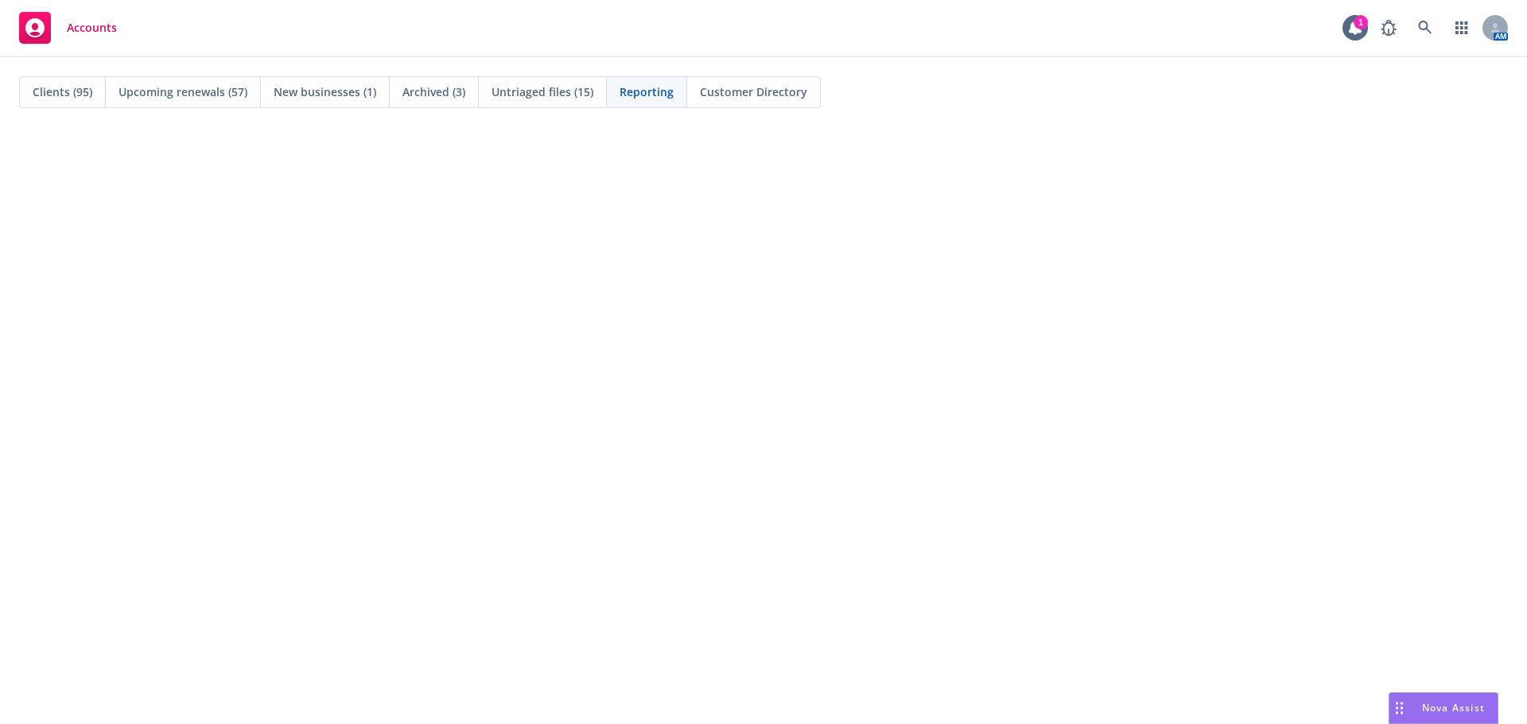
click at [654, 95] on span "Reporting" at bounding box center [646, 91] width 54 height 17
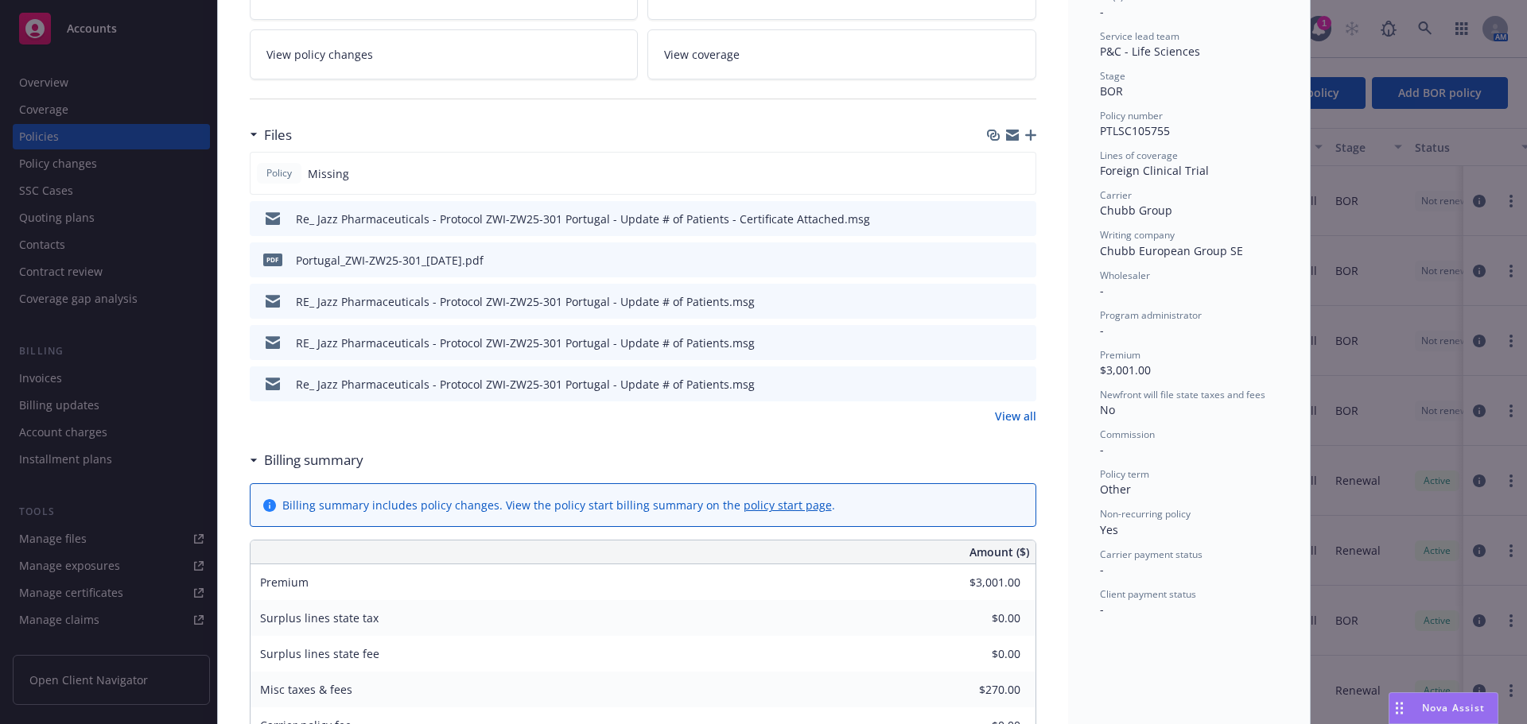
scroll to position [318, 0]
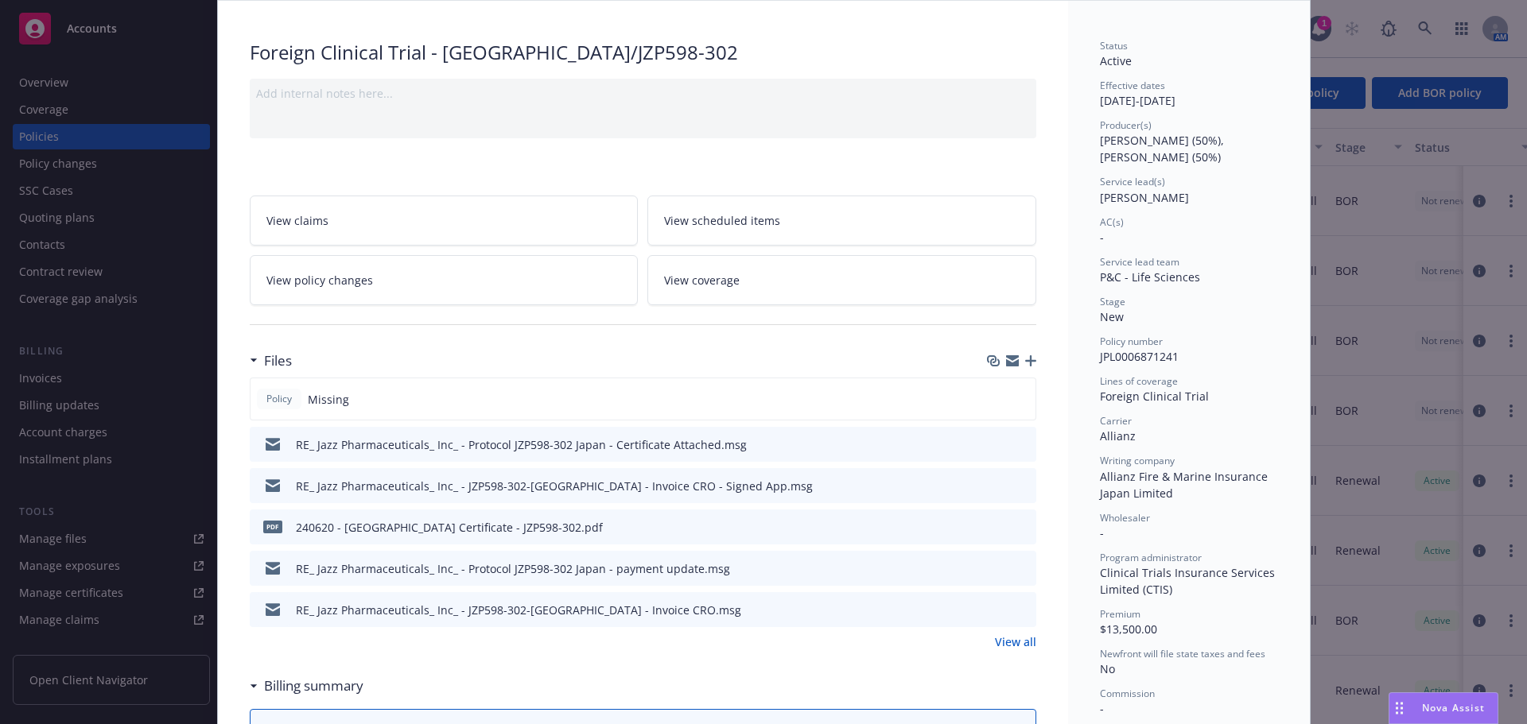
scroll to position [239, 0]
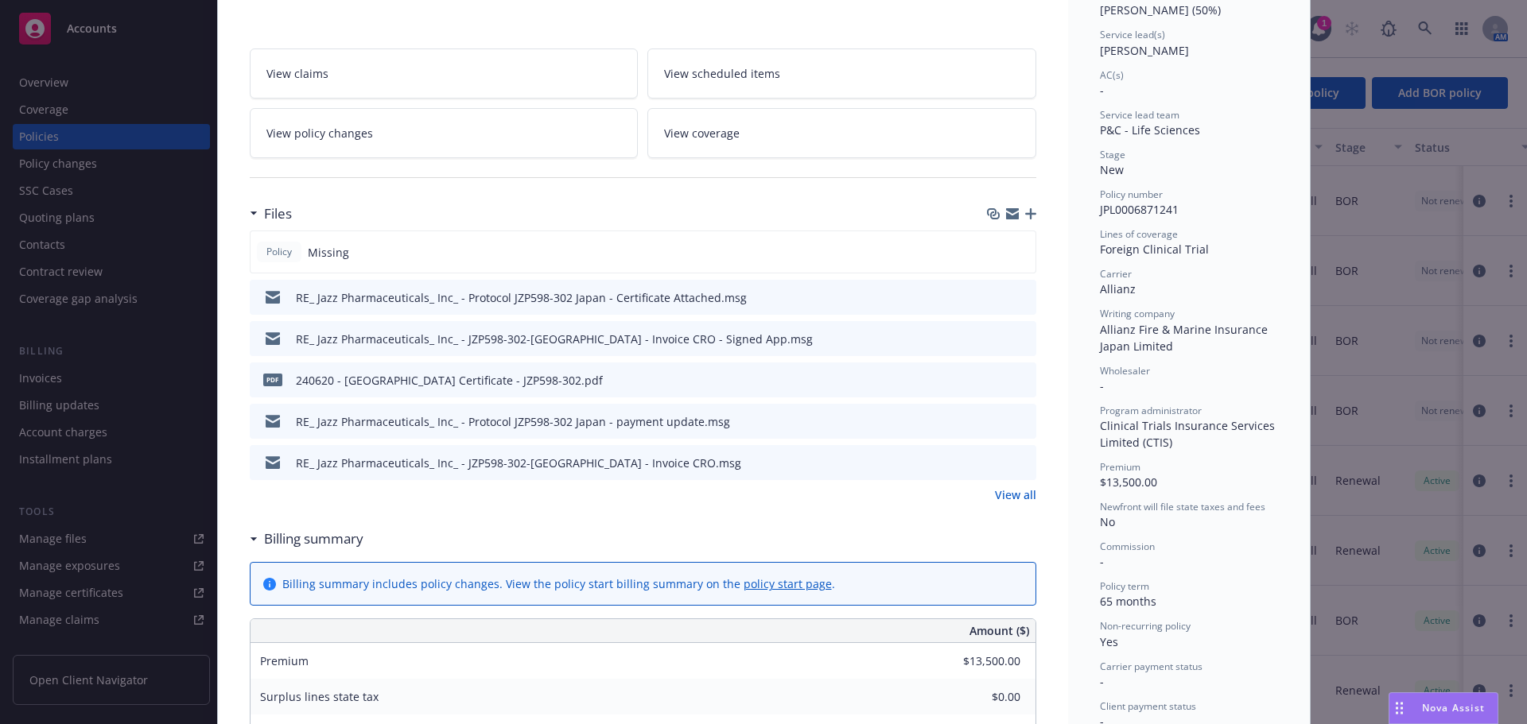
click at [1003, 494] on link "View all" at bounding box center [1015, 495] width 41 height 17
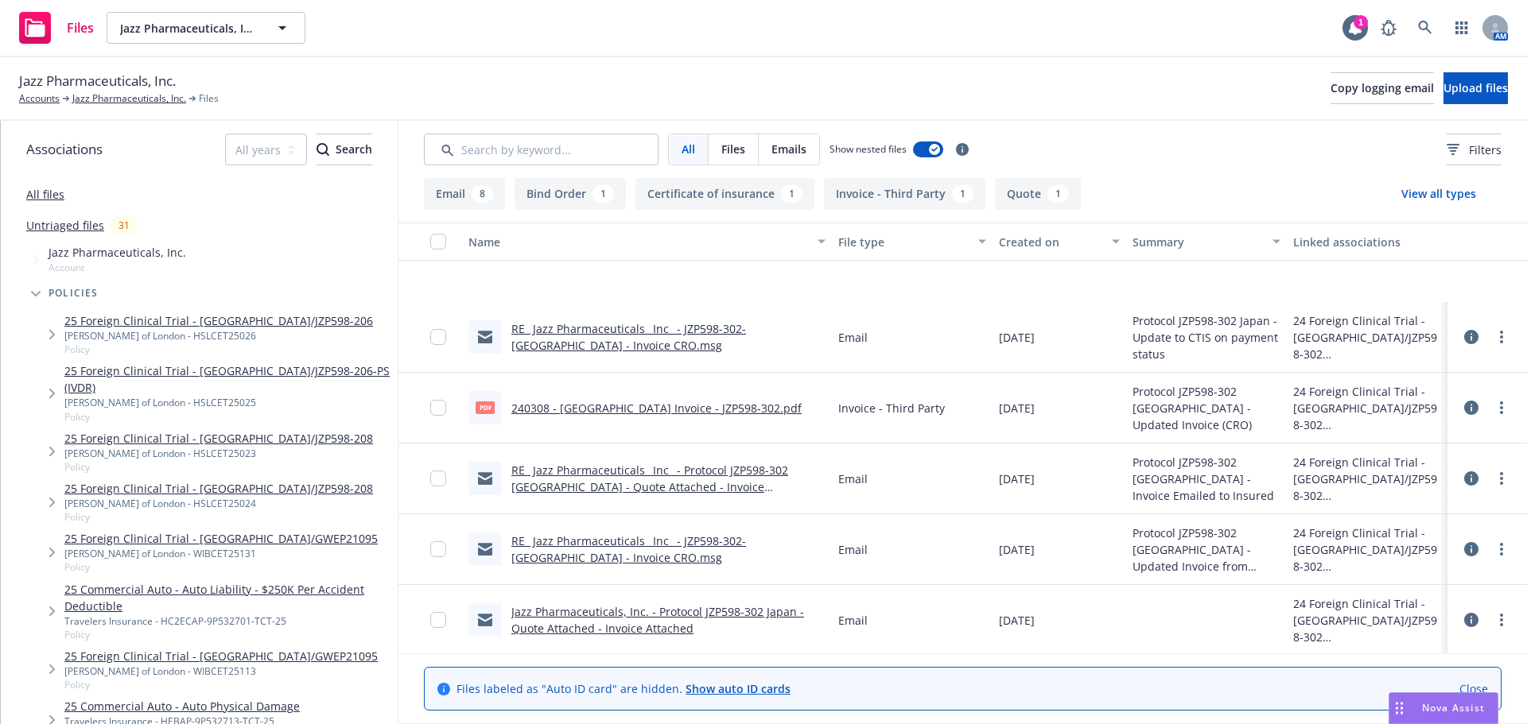
scroll to position [452, 0]
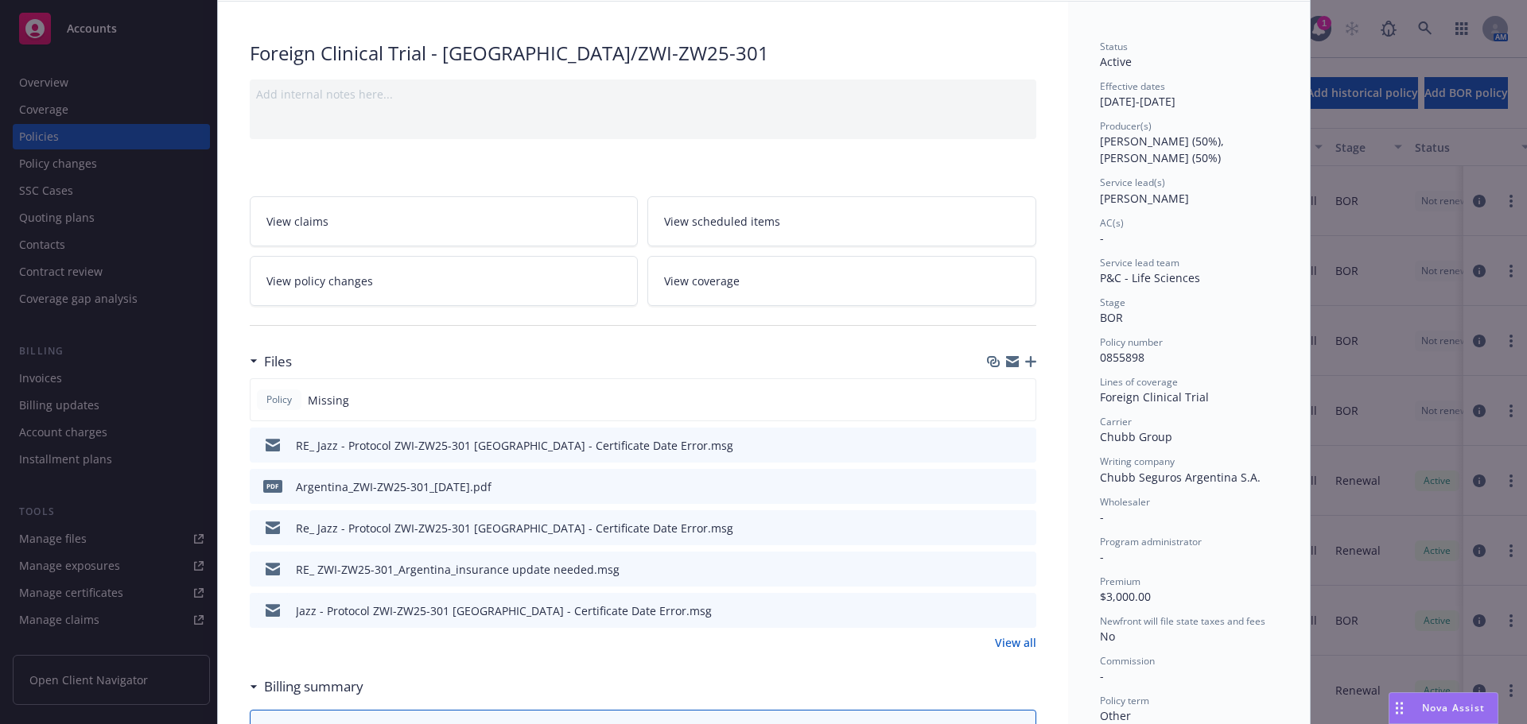
scroll to position [318, 0]
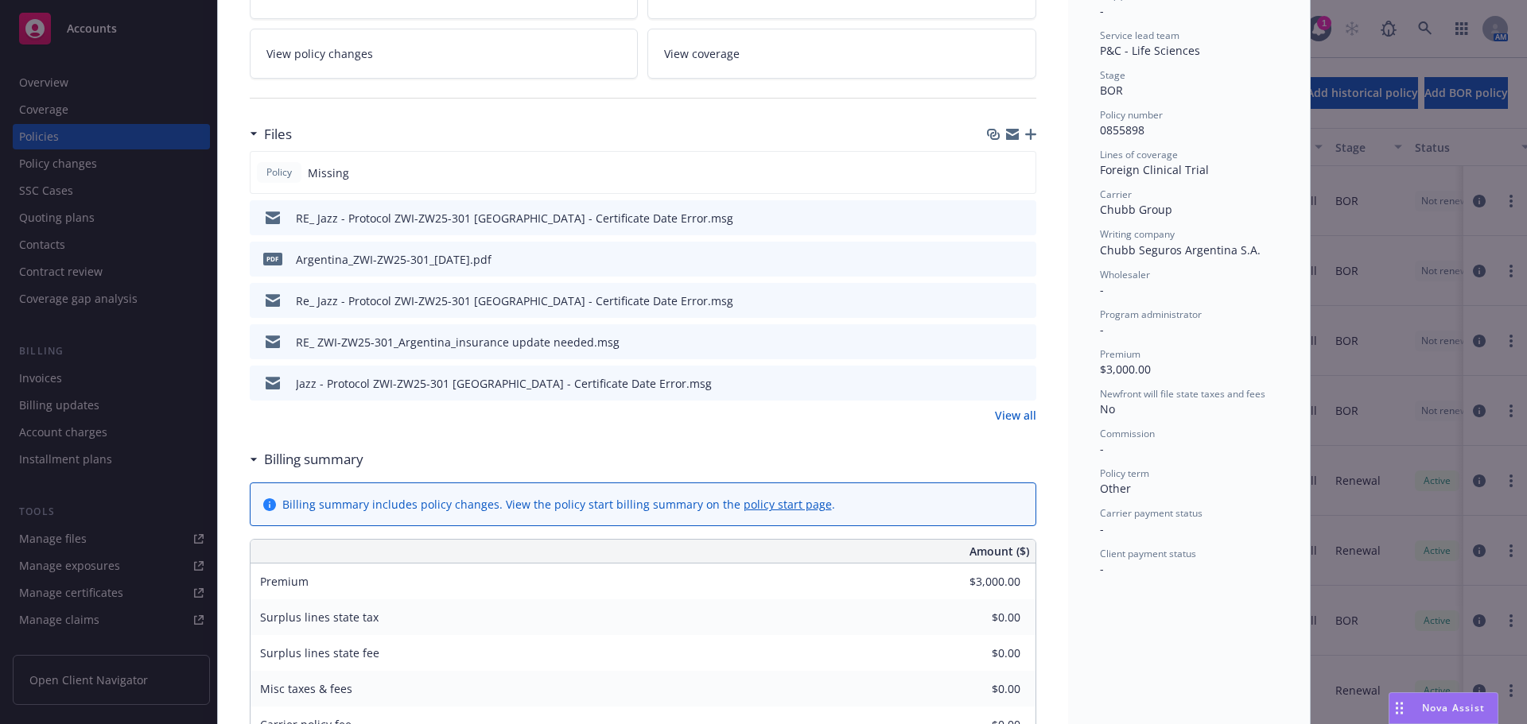
click at [1013, 414] on link "View all" at bounding box center [1015, 415] width 41 height 17
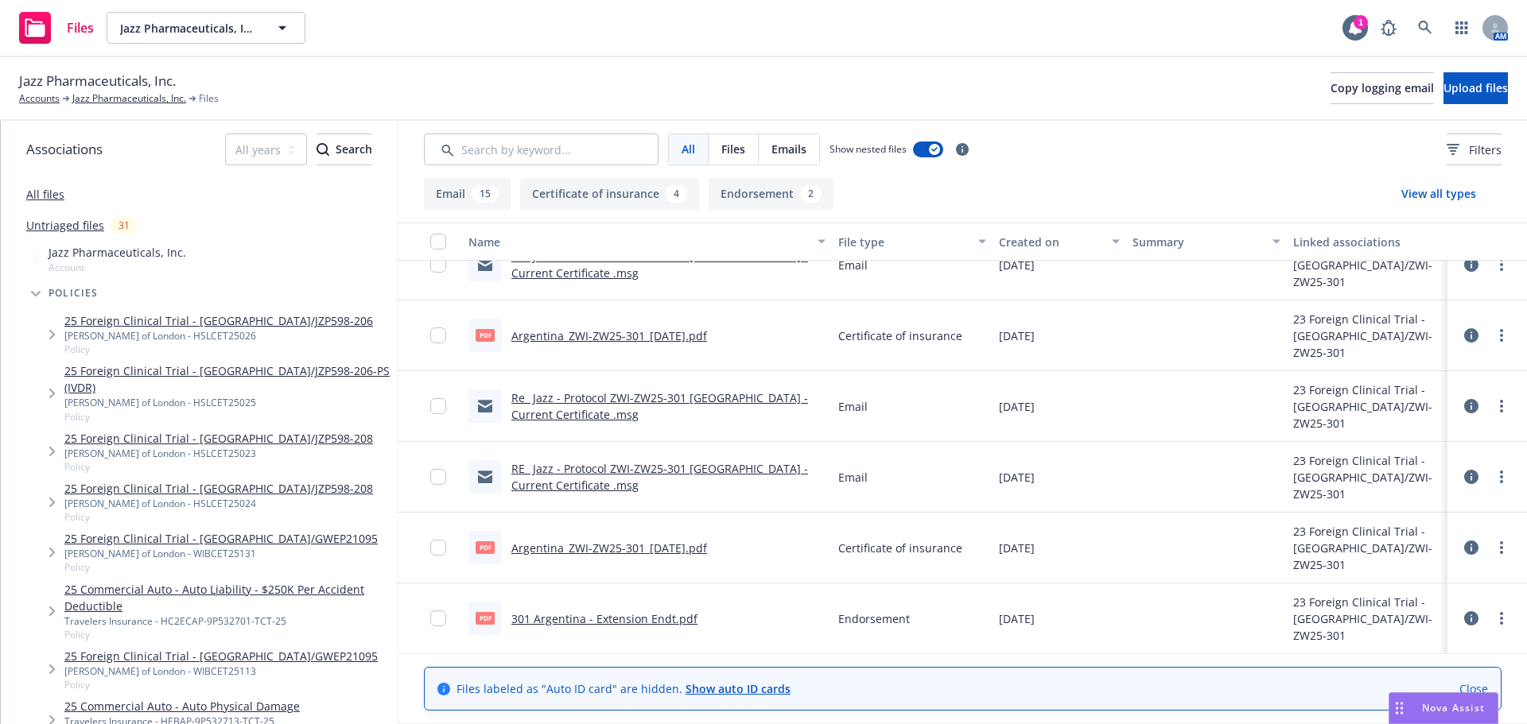
scroll to position [1082, 0]
